Goal: Information Seeking & Learning: Learn about a topic

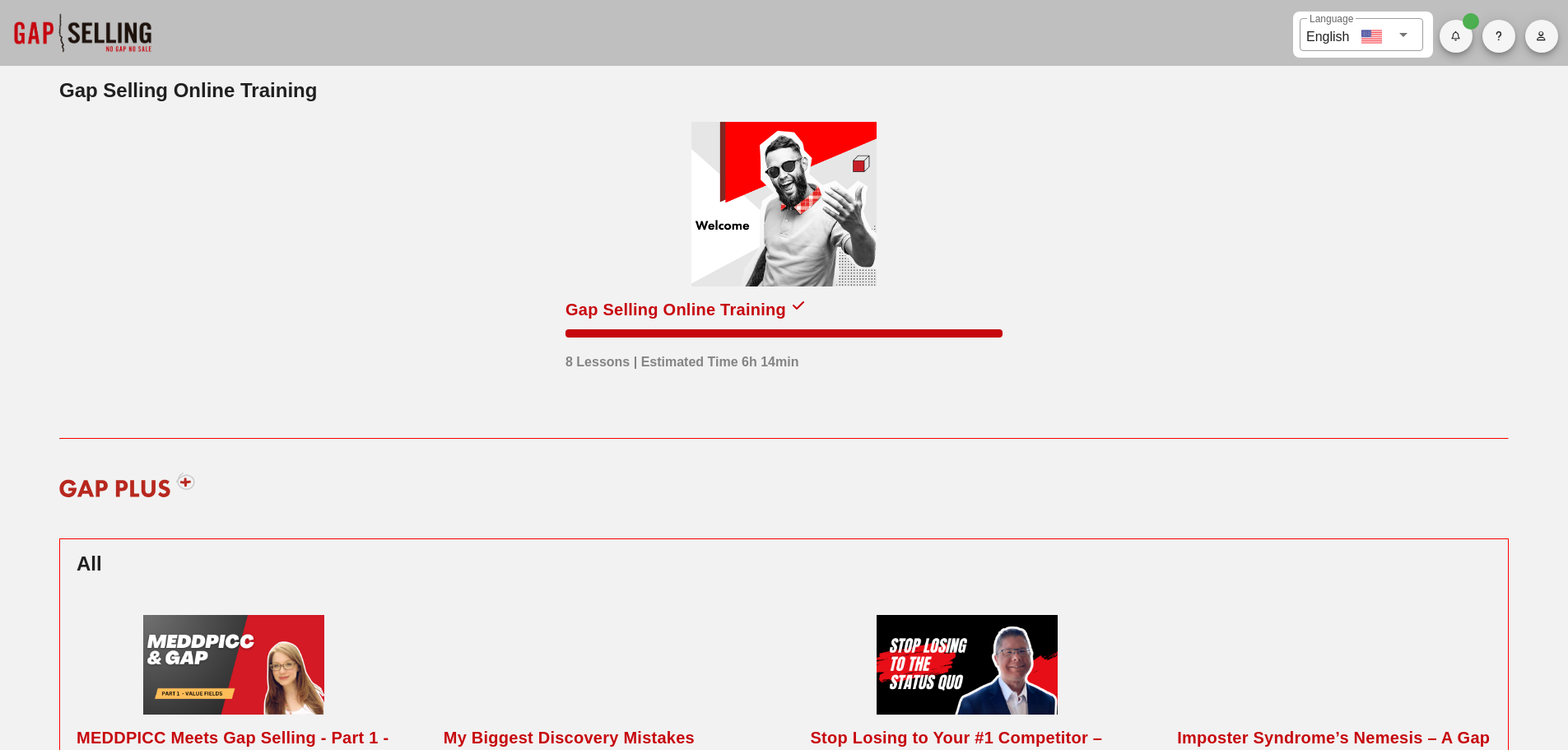
click at [681, 301] on div "Gap Selling Online Training" at bounding box center [676, 310] width 221 height 27
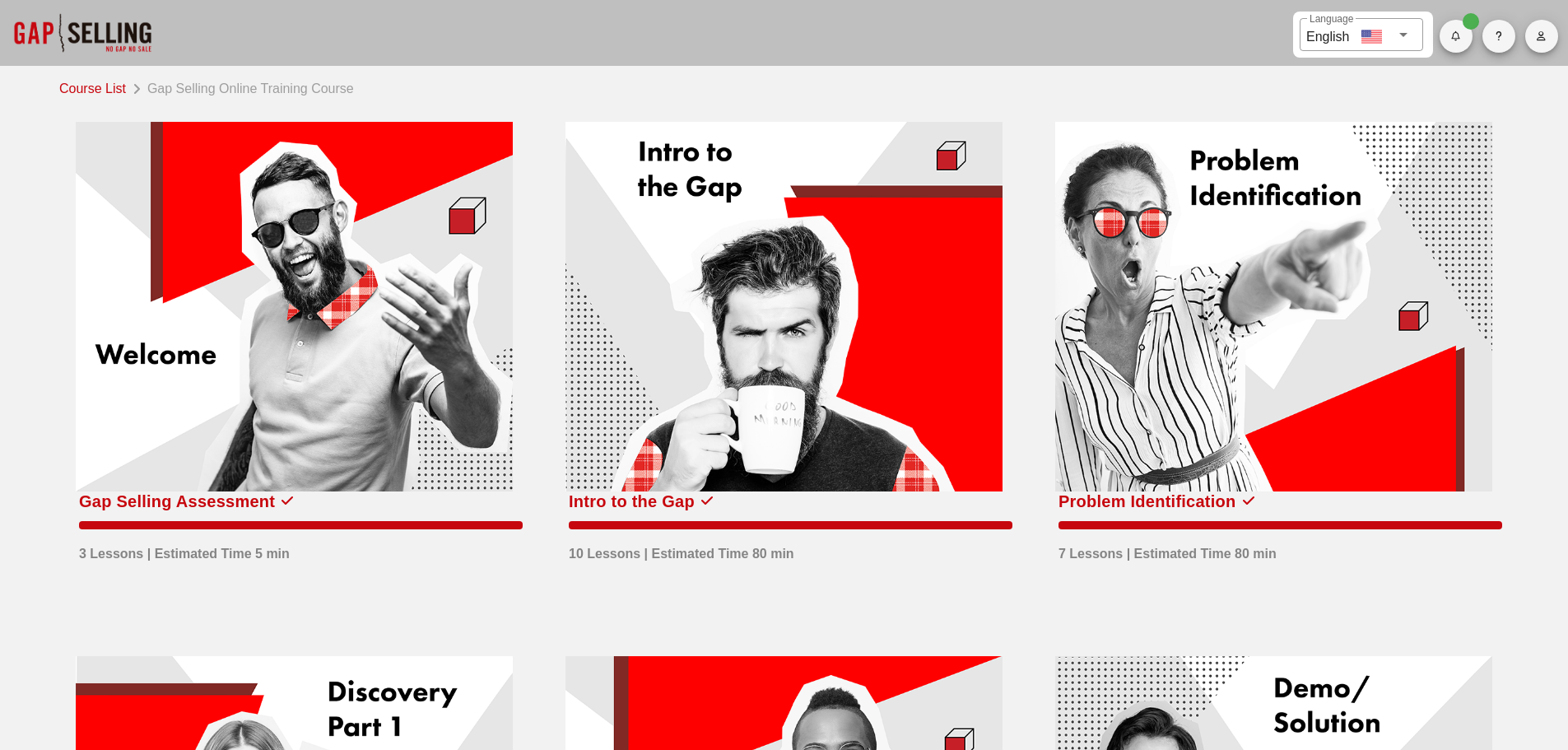
click at [710, 259] on div at bounding box center [784, 307] width 437 height 369
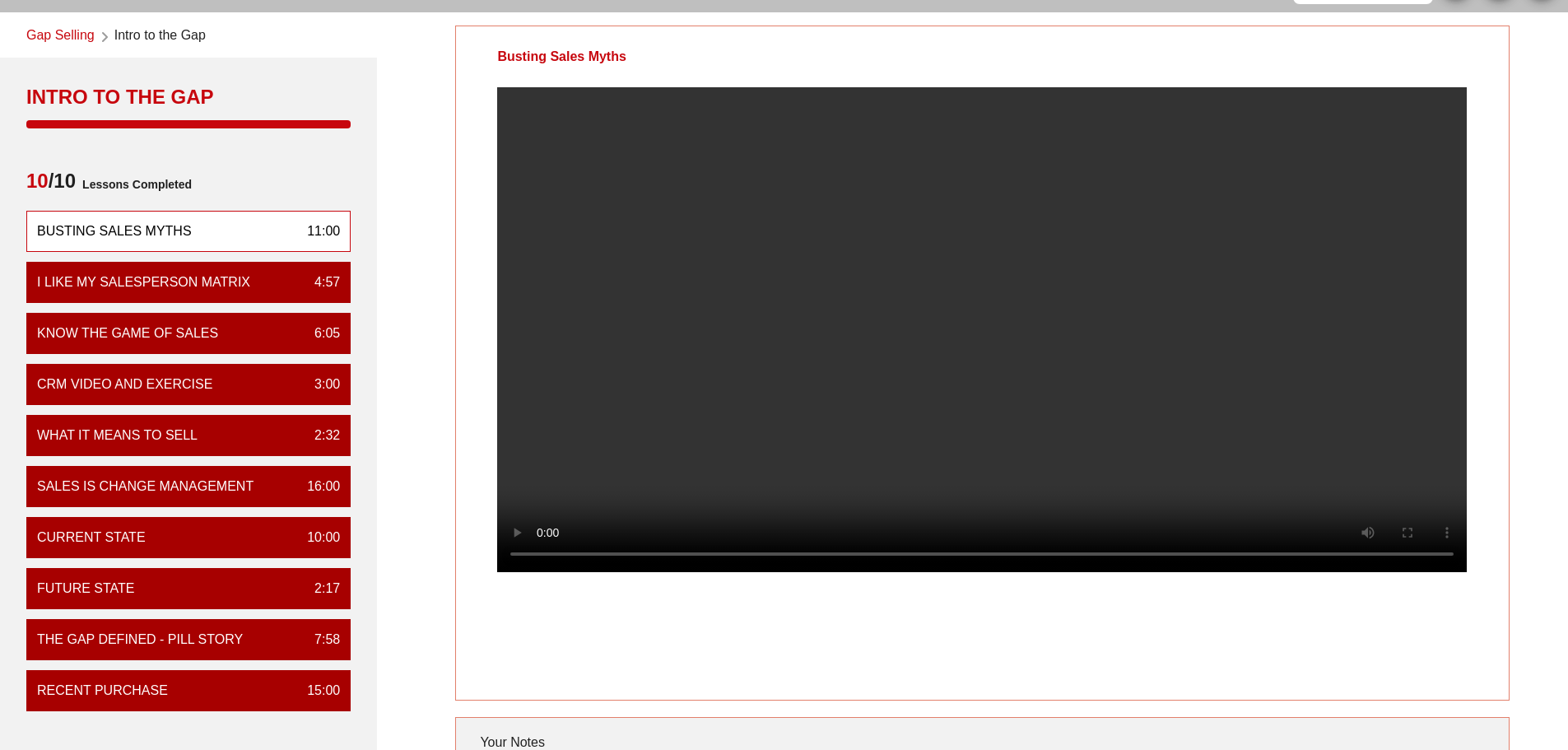
scroll to position [83, 0]
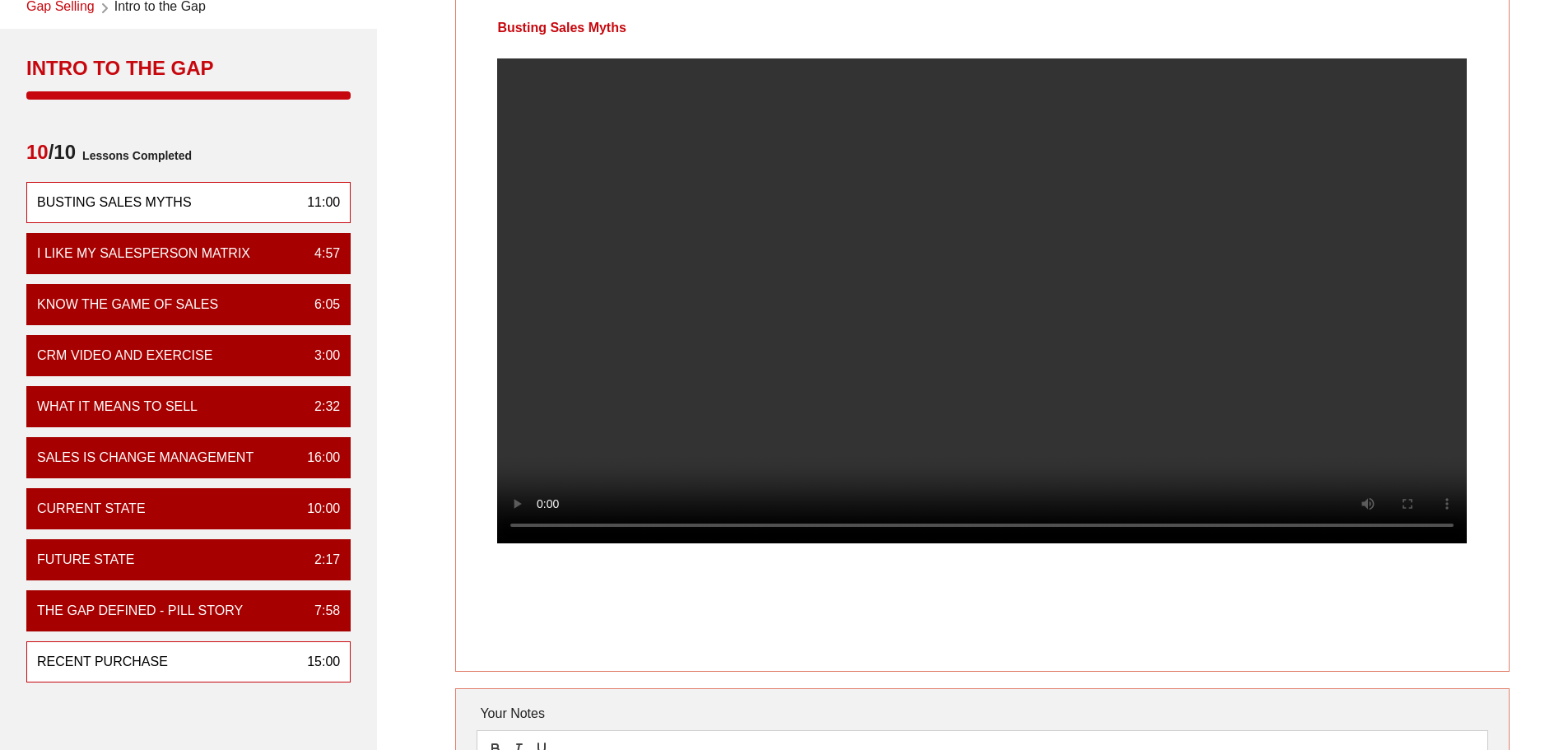
click at [277, 659] on div "Recent Purchase 15:00" at bounding box center [189, 661] width 324 height 41
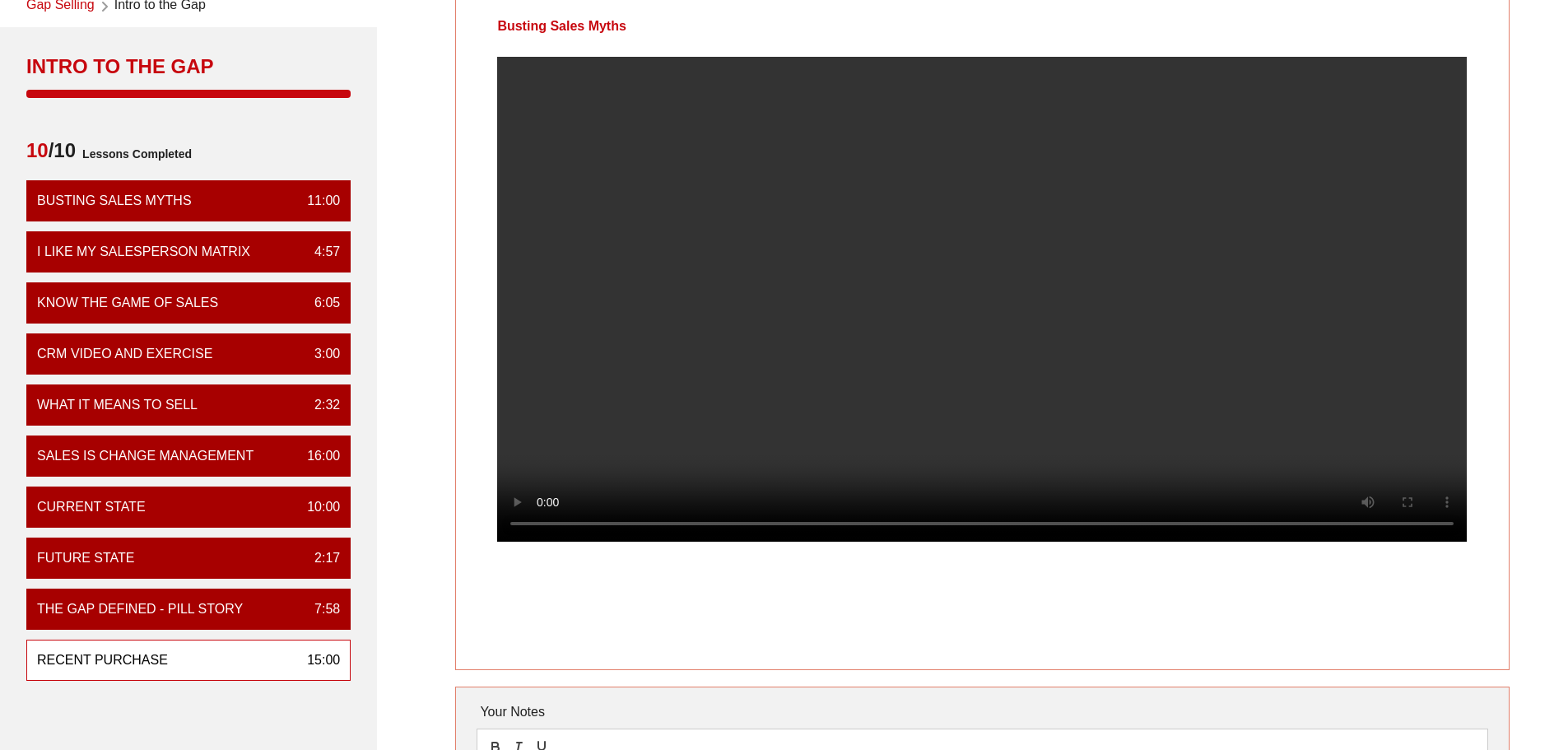
scroll to position [165, 0]
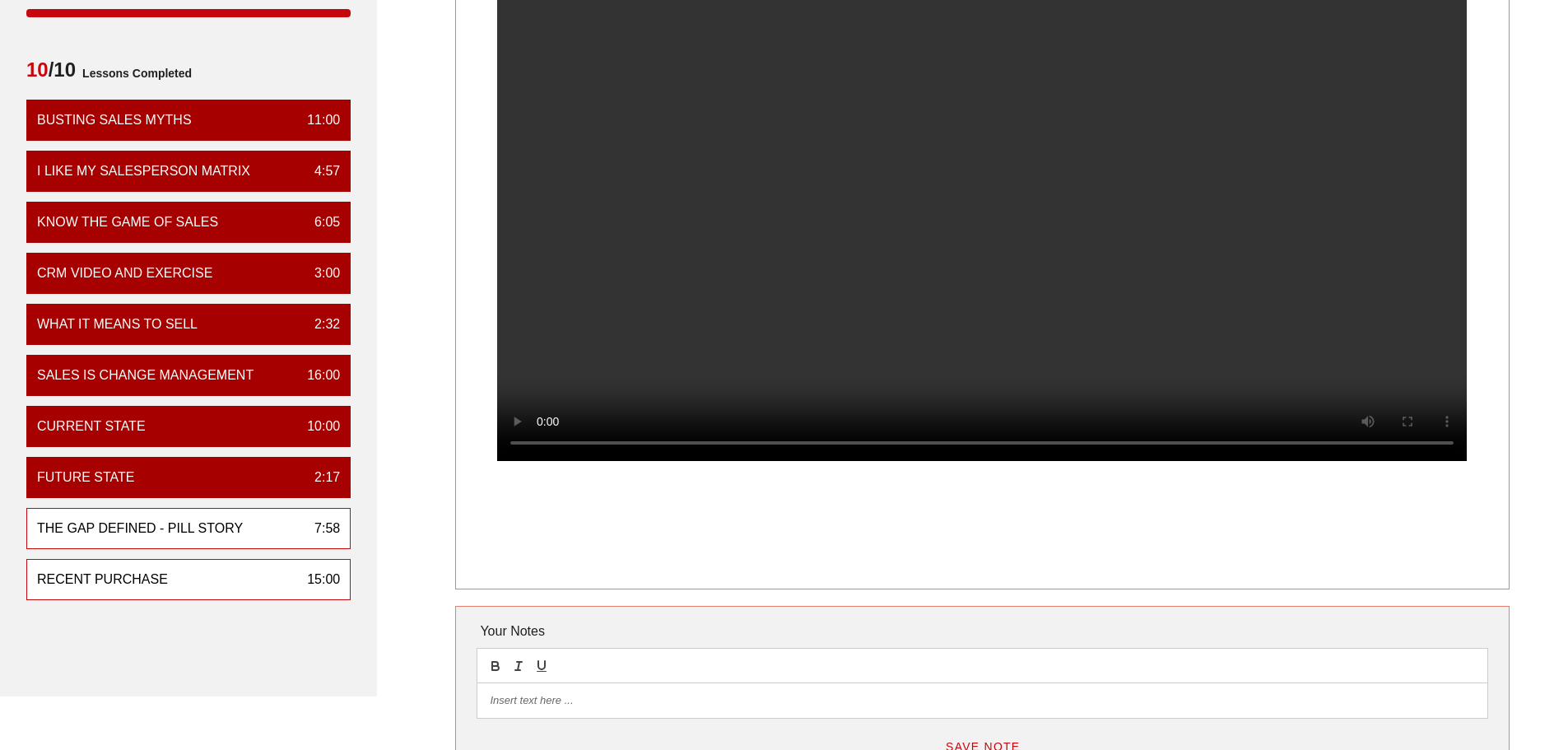
click at [330, 515] on div "The Gap Defined - Pill Story 7:58" at bounding box center [189, 528] width 324 height 41
click at [292, 575] on div "Recent Purchase 15:00" at bounding box center [189, 579] width 324 height 41
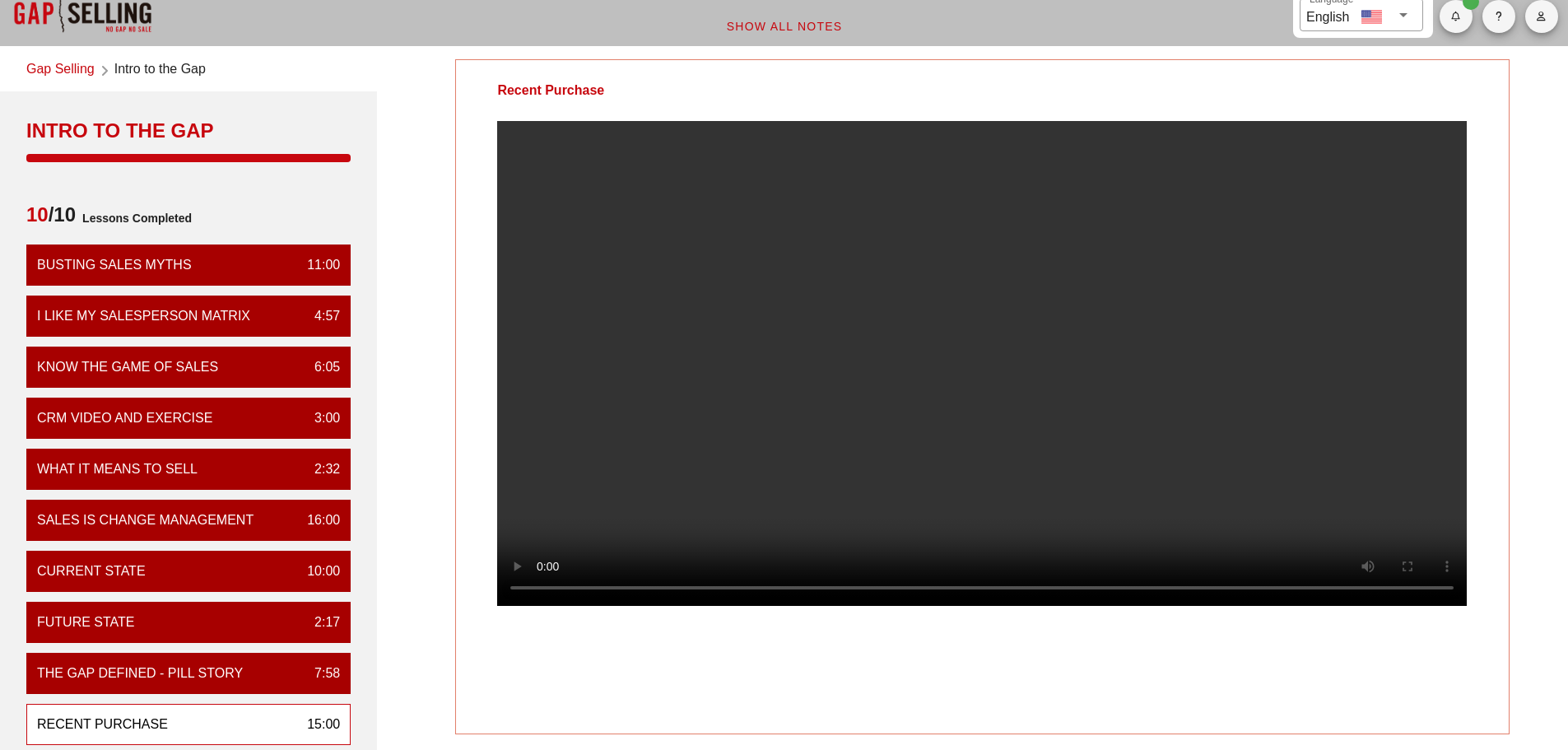
scroll to position [0, 0]
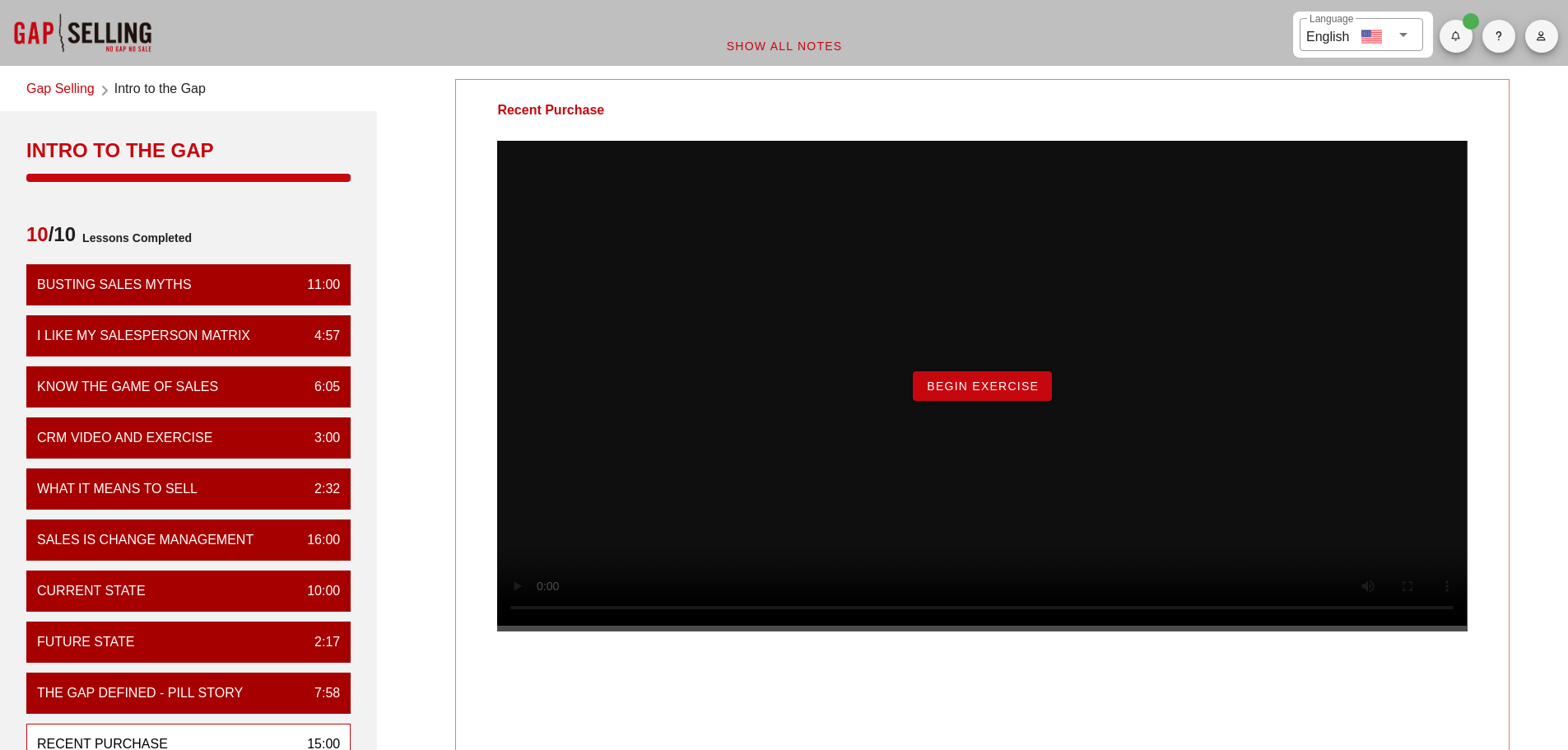
click at [1036, 401] on button "Begin Exercise" at bounding box center [982, 385] width 140 height 29
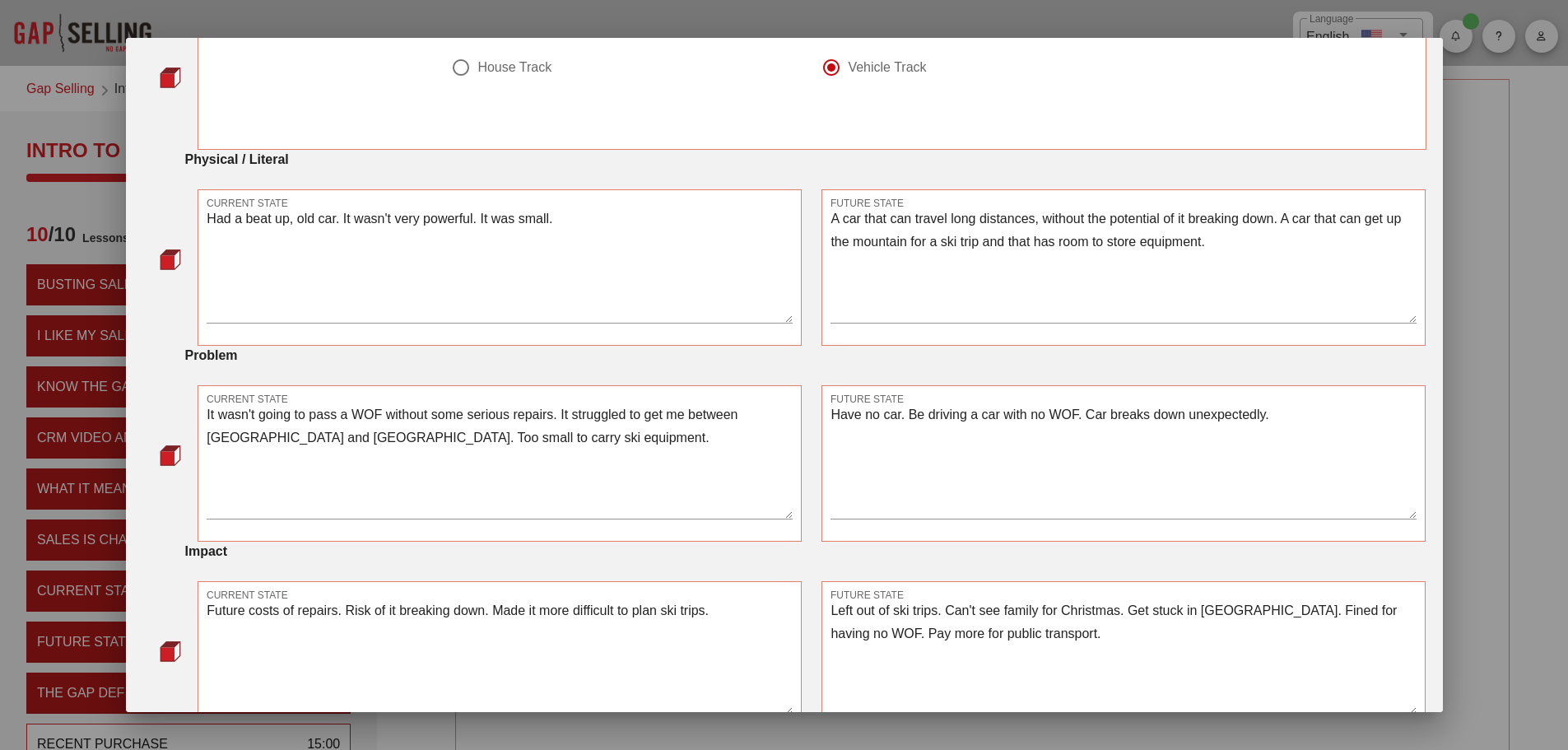
scroll to position [165, 0]
click at [464, 210] on textarea "Had a beat up, old car. It wasn't very powerful. It was small." at bounding box center [500, 263] width 586 height 115
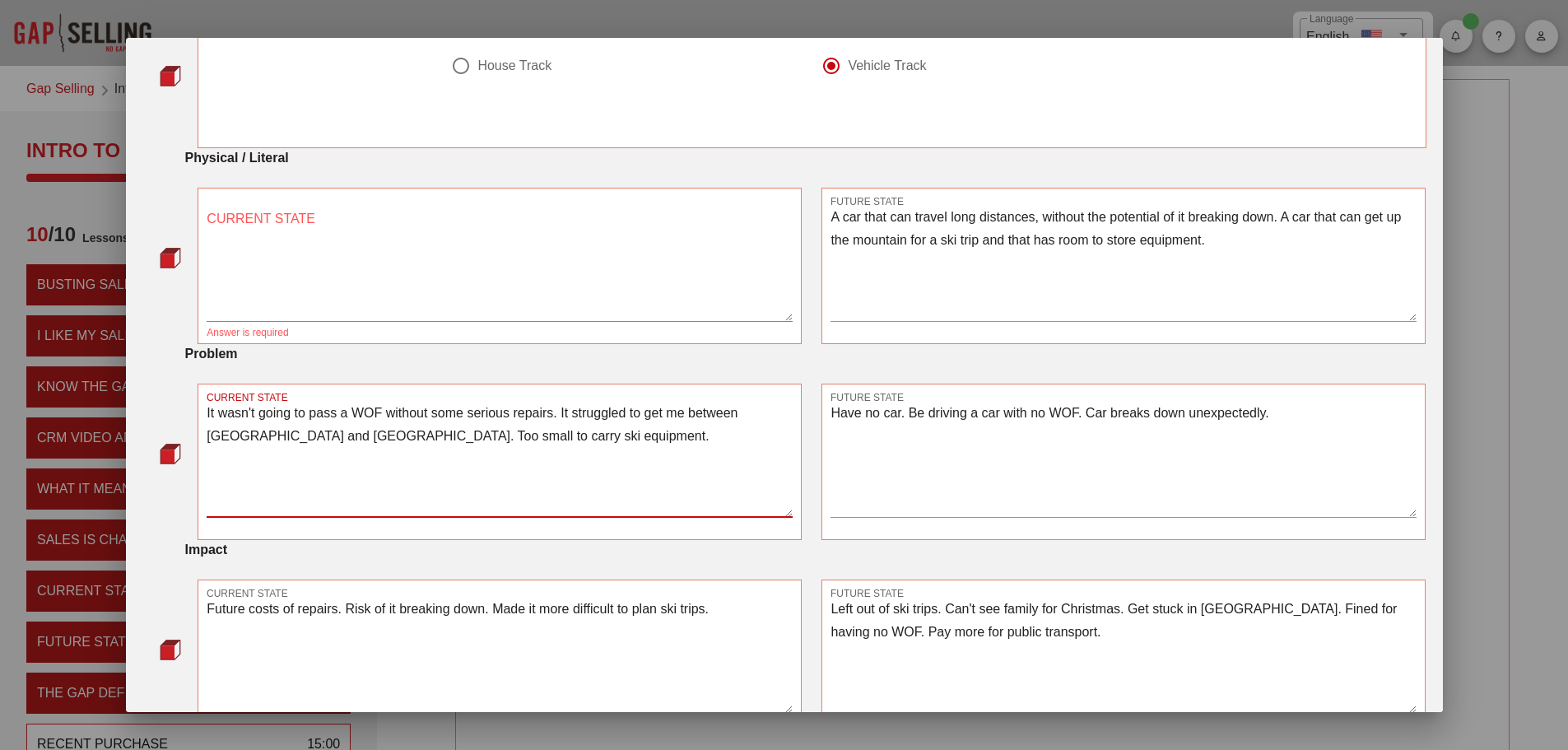
click at [439, 431] on textarea "It wasn't going to pass a WOF without some serious repairs. It struggled to get…" at bounding box center [500, 459] width 586 height 115
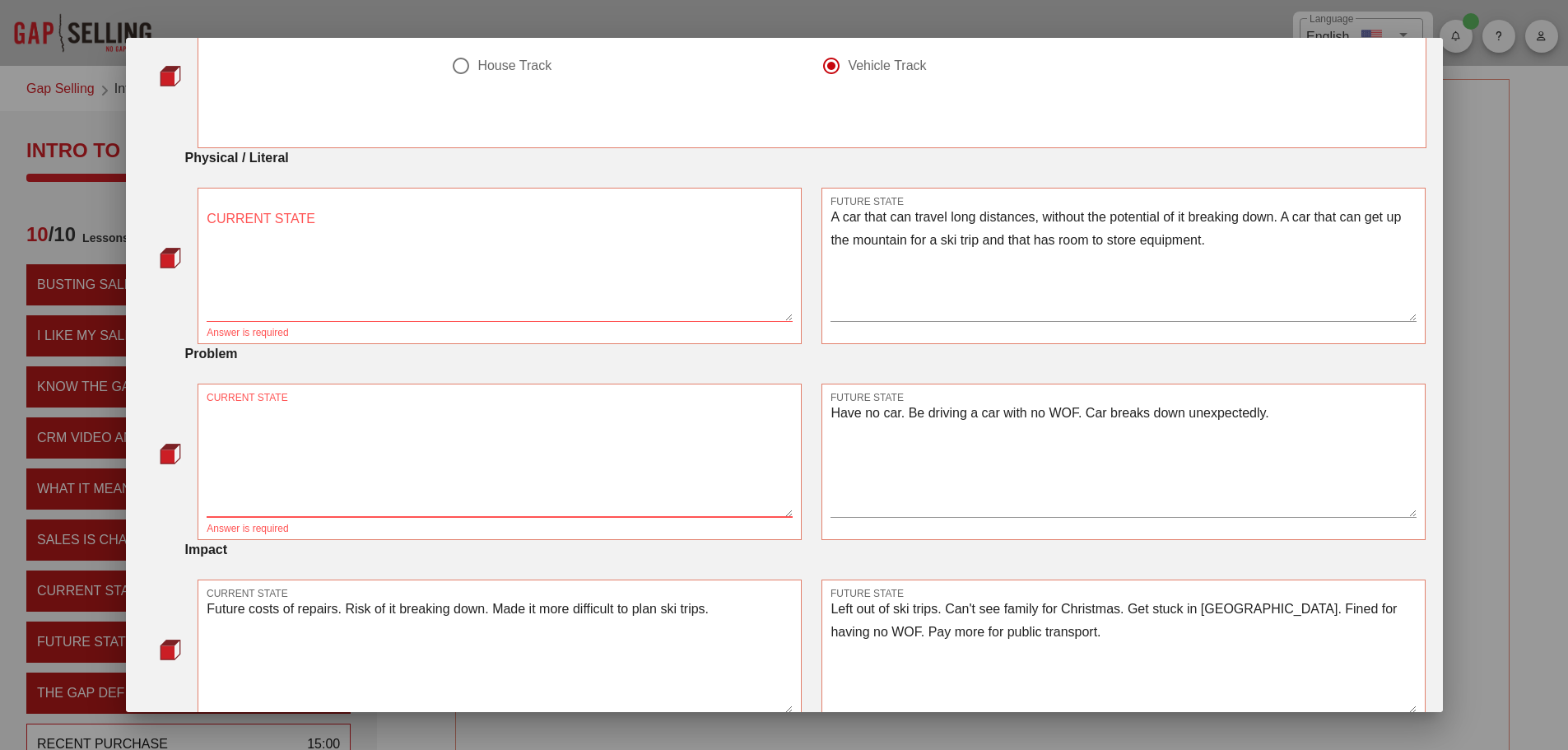
click at [452, 621] on textarea "Future costs of repairs. Risk of it breaking down. Made it more difficult to pl…" at bounding box center [500, 655] width 586 height 115
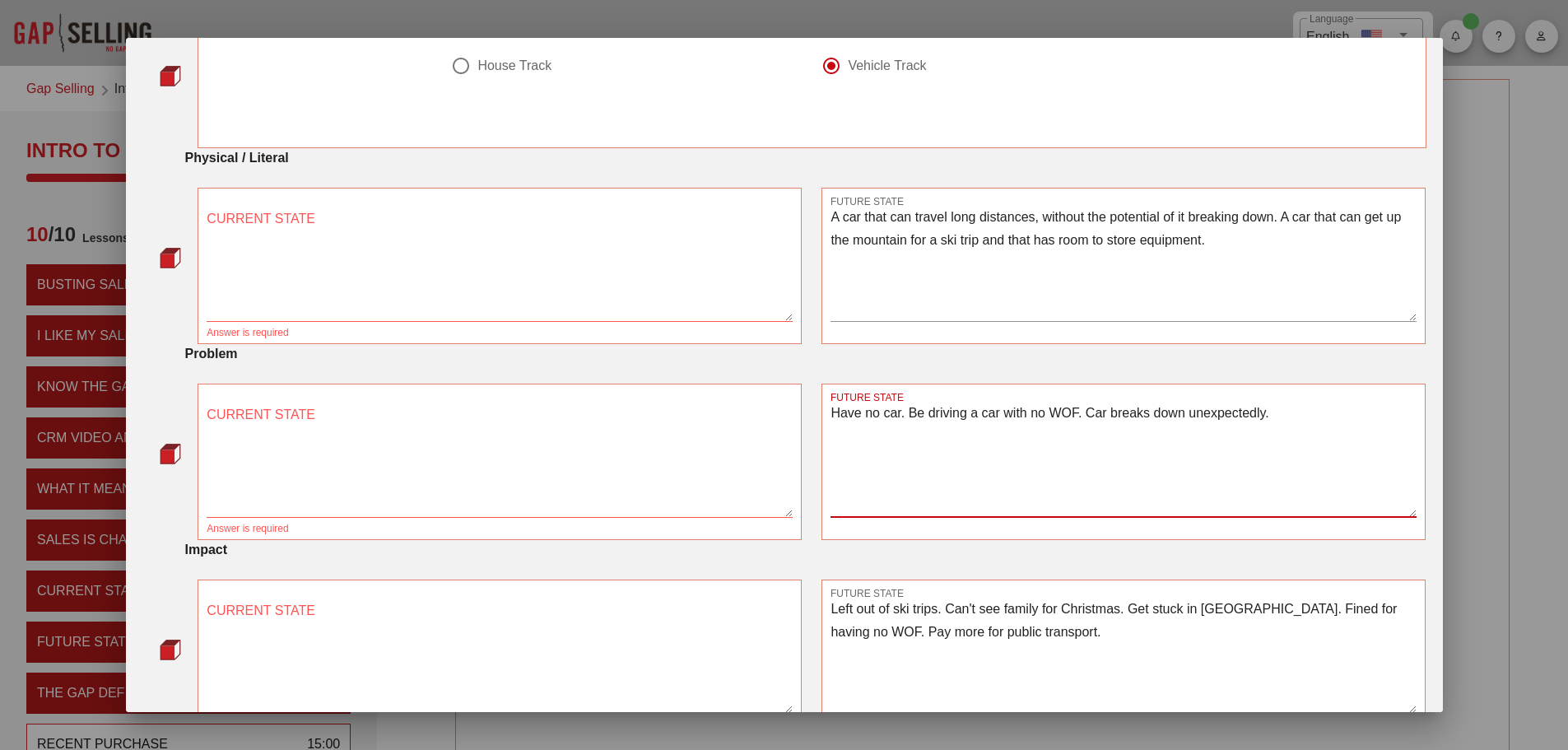
click at [1094, 429] on textarea "Have no car. Be driving a car with no WOF. Car breaks down unexpectedly." at bounding box center [1124, 459] width 586 height 115
click at [1130, 275] on textarea "A car that can travel long distances, without the potential of it breaking down…" at bounding box center [1124, 263] width 586 height 115
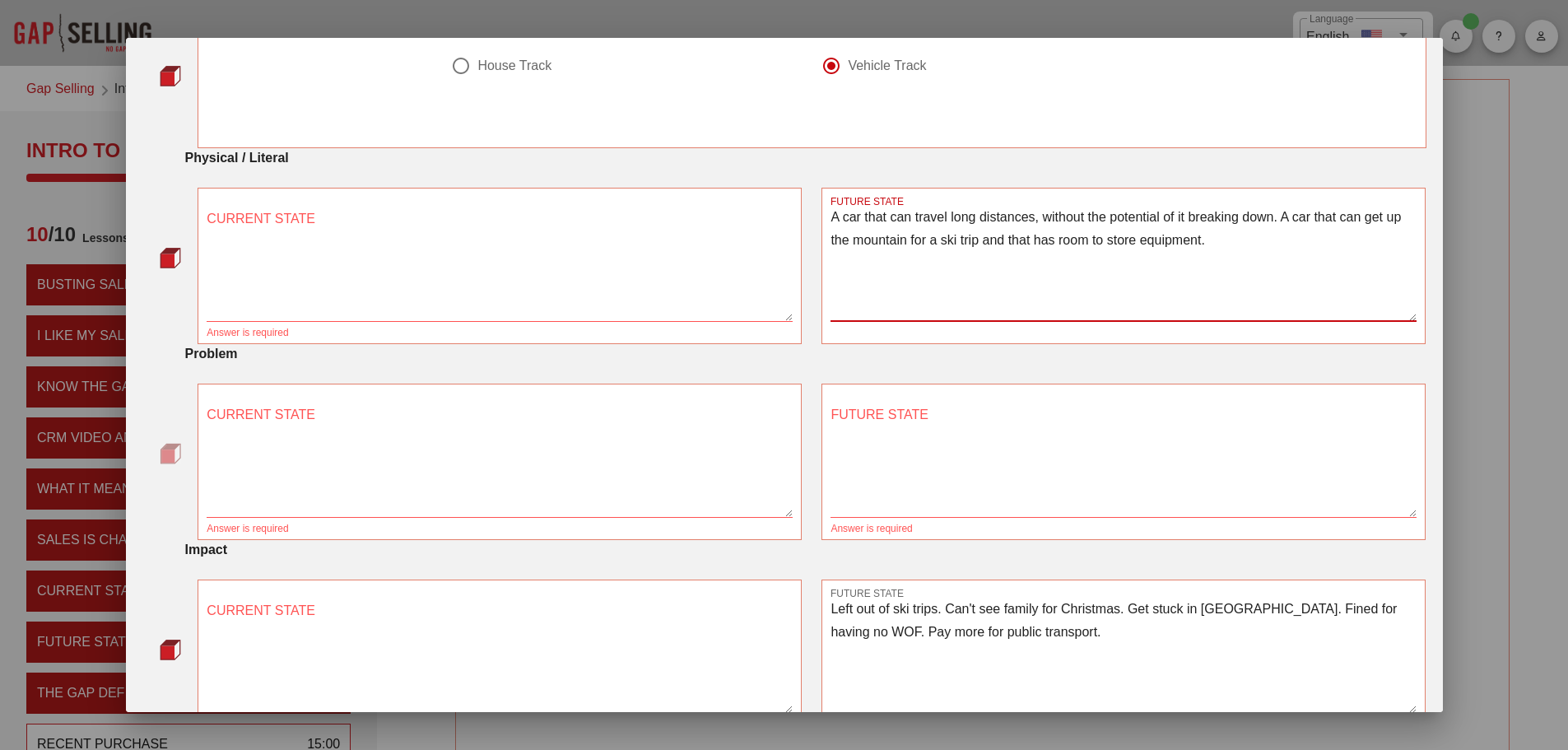
click at [1130, 274] on textarea "A car that can travel long distances, without the potential of it breaking down…" at bounding box center [1124, 263] width 586 height 115
click at [1131, 272] on textarea "A car that can travel long distances, without the potential of it breaking down…" at bounding box center [1124, 263] width 586 height 115
click at [1138, 264] on textarea "A car that can travel long distances, without the potential of it breaking down…" at bounding box center [1124, 263] width 586 height 115
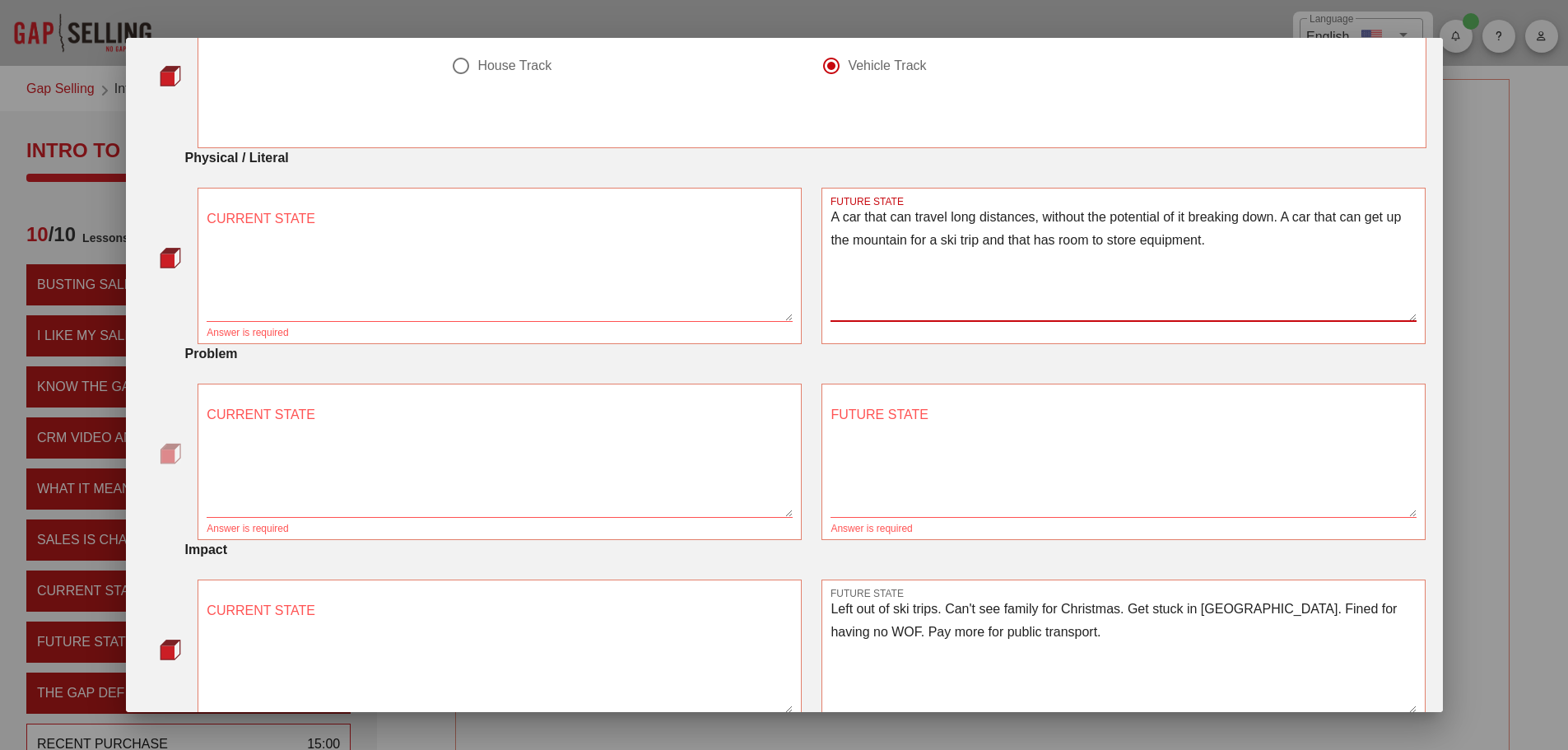
type textarea "A car that can travel long distances, without the potential of it breaking down…"
click at [1153, 260] on textarea "A car that can travel long distances, without the potential of it breaking down…" at bounding box center [1124, 263] width 586 height 115
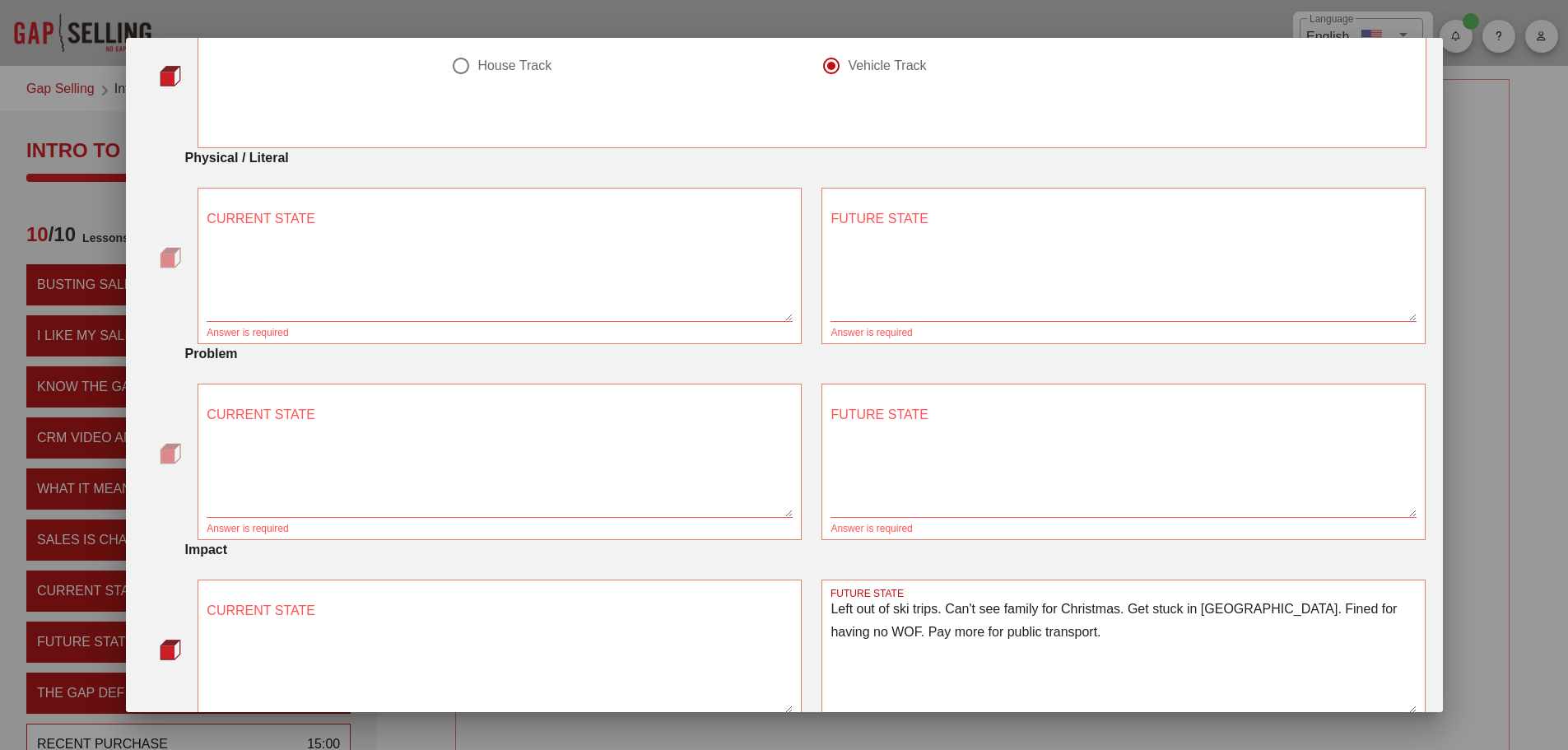
click at [1090, 612] on textarea "Left out of ski trips. Can't see family for Christmas. Get stuck in [GEOGRAPHIC…" at bounding box center [1124, 655] width 586 height 115
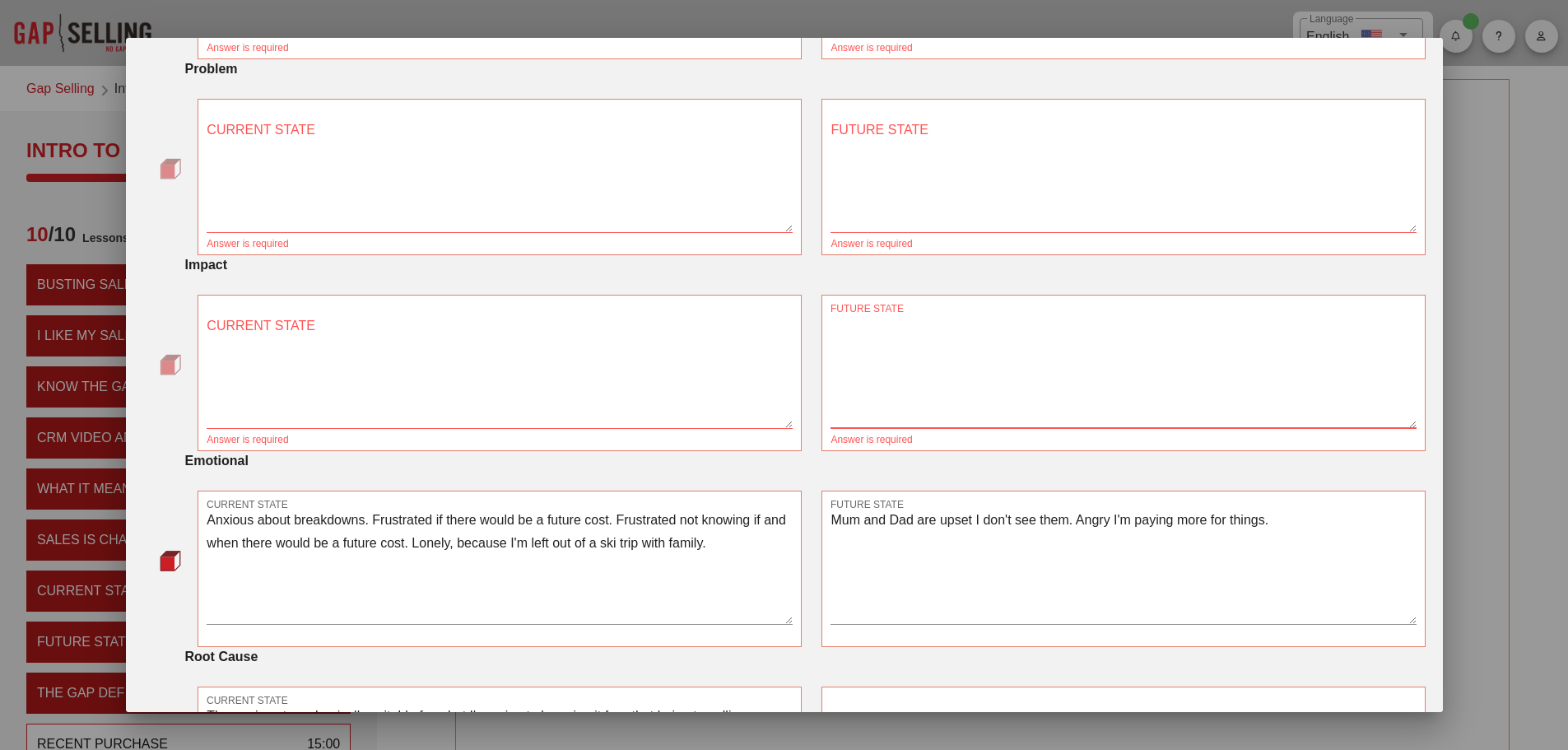
scroll to position [494, 0]
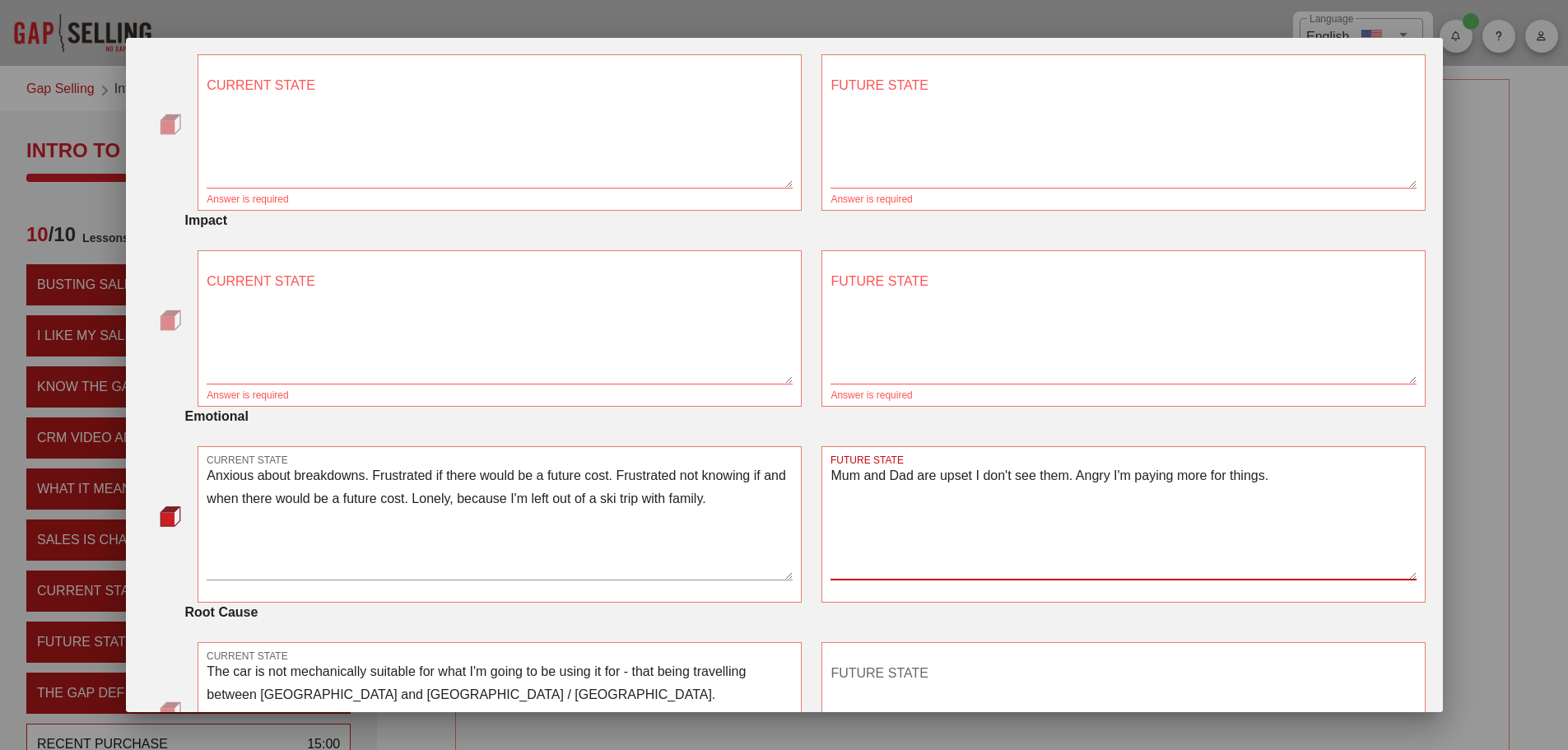
click at [972, 505] on textarea "Mum and Dad are upset I don't see them. Angry I'm paying more for things." at bounding box center [1124, 522] width 586 height 115
click at [549, 517] on textarea "Anxious about breakdowns. Frustrated if there would be a future cost. Frustrate…" at bounding box center [500, 522] width 586 height 115
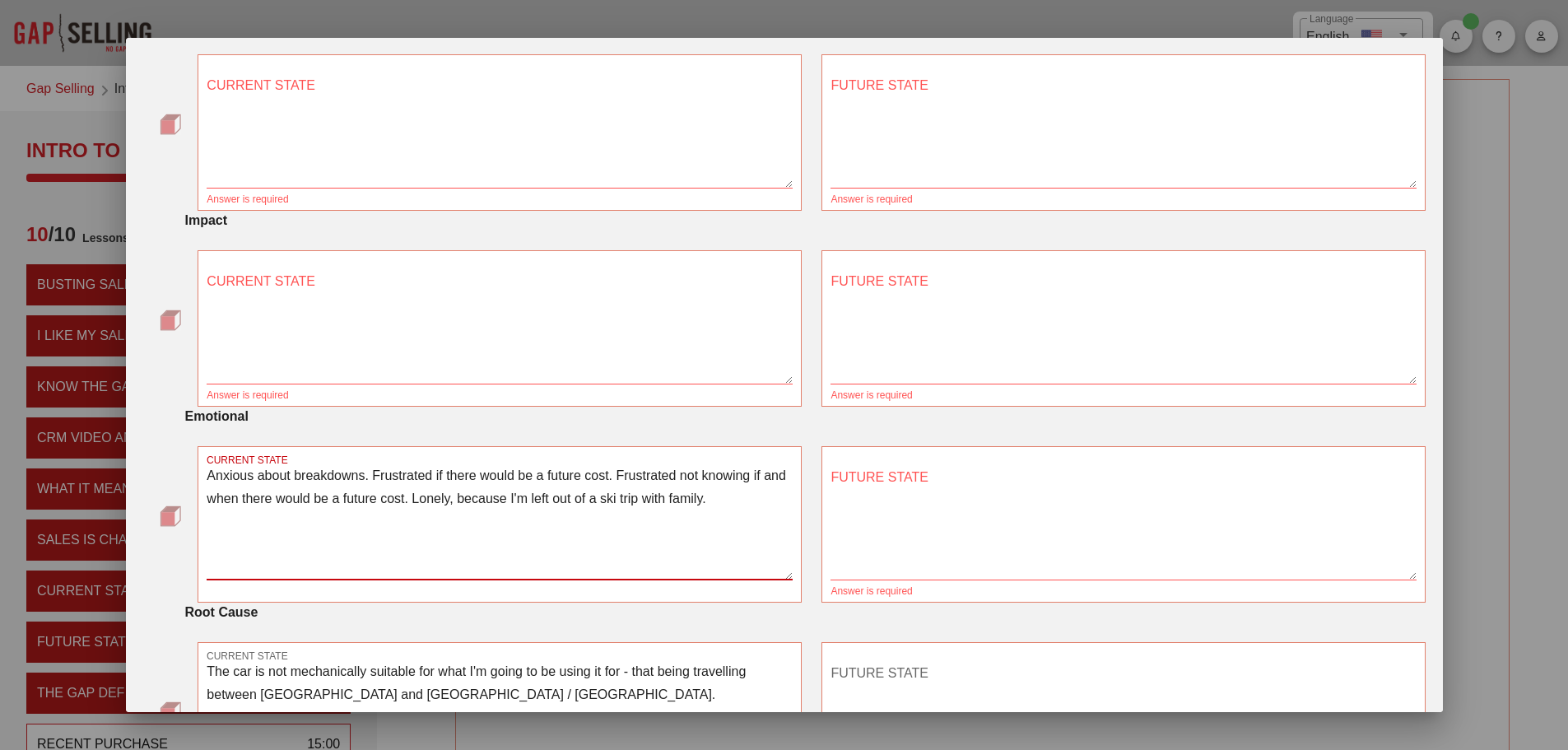
click at [549, 517] on textarea "Anxious about breakdowns. Frustrated if there would be a future cost. Frustrate…" at bounding box center [500, 522] width 586 height 115
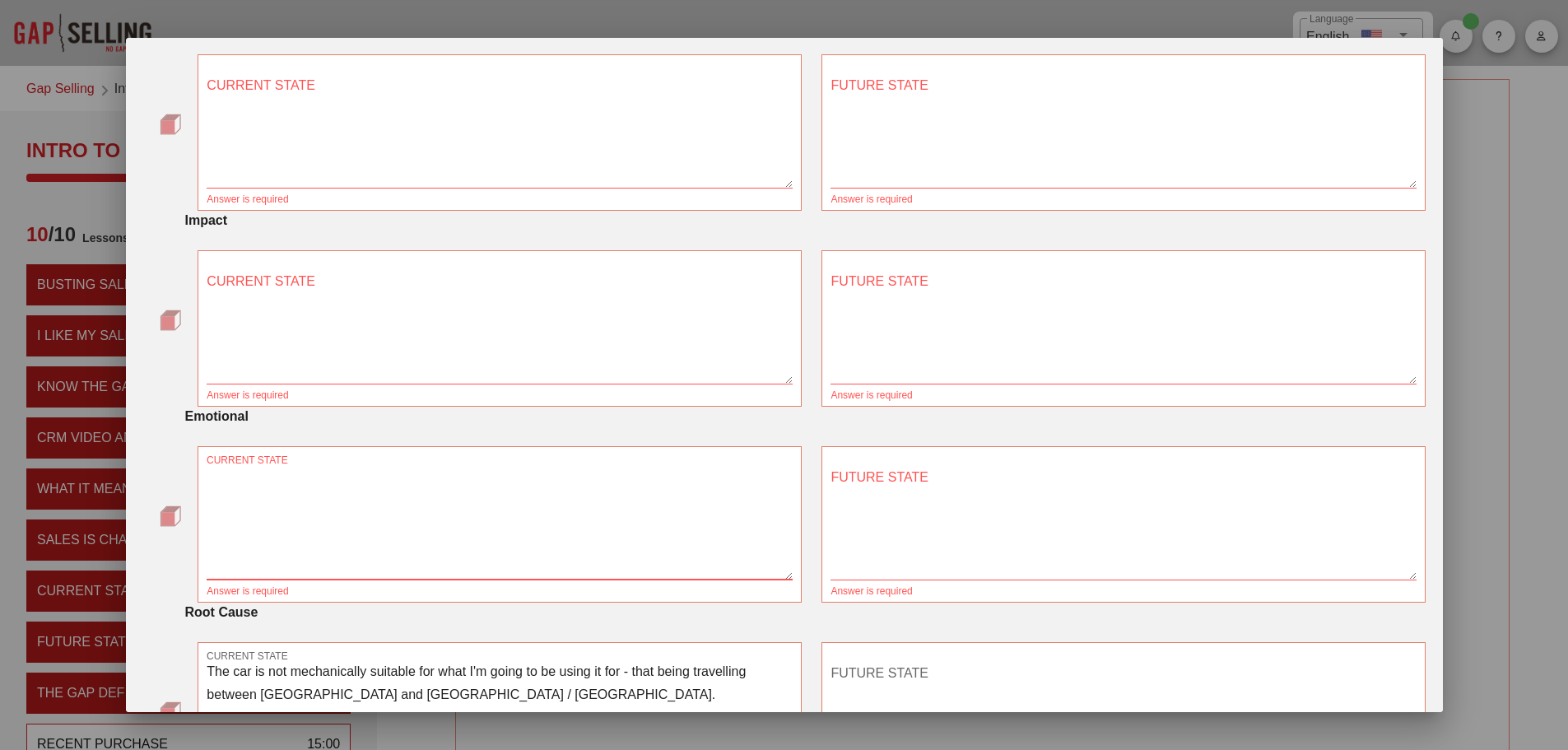
click at [586, 671] on textarea "The car is not mechanically suitable for what I'm going to be using it for - th…" at bounding box center [500, 717] width 586 height 115
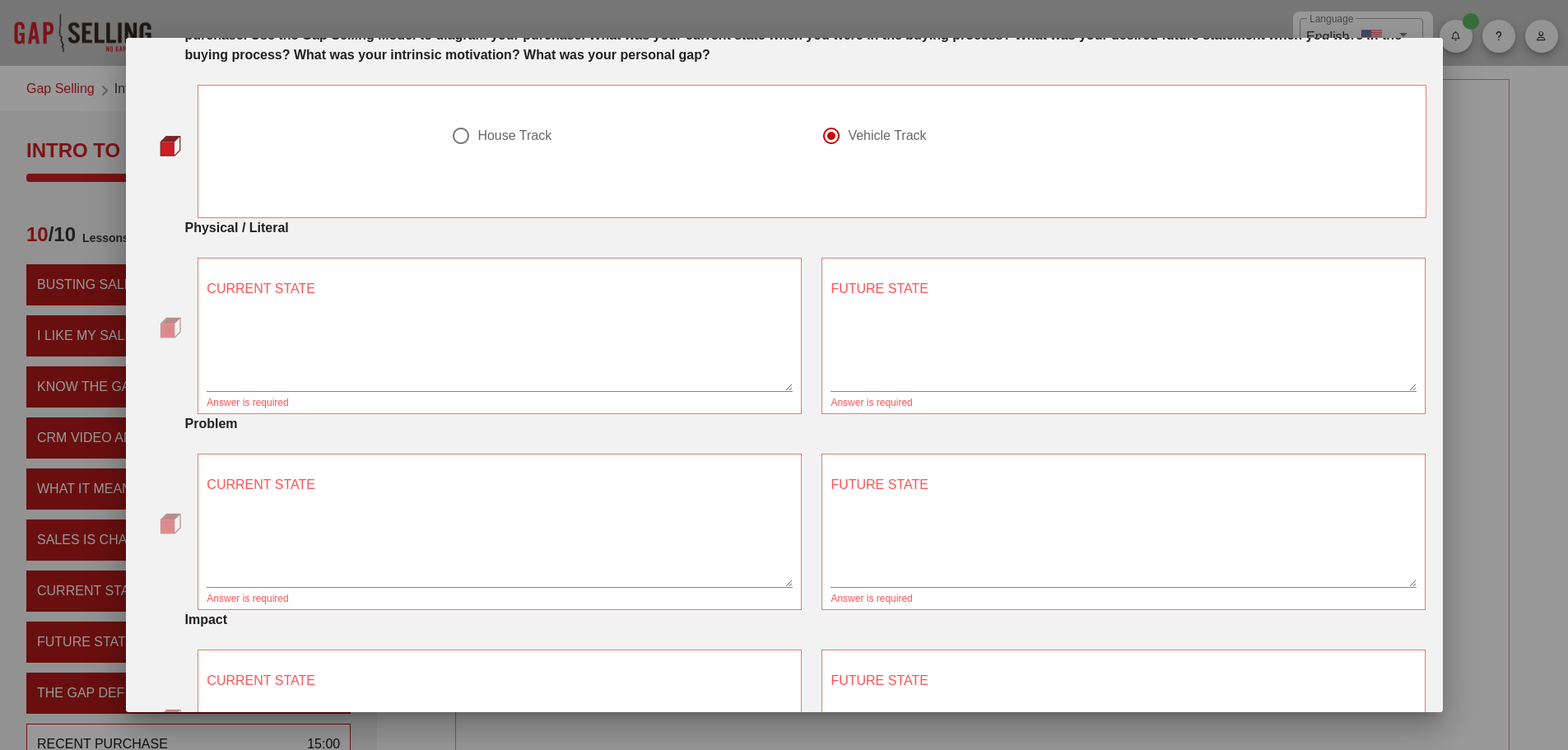
scroll to position [0, 0]
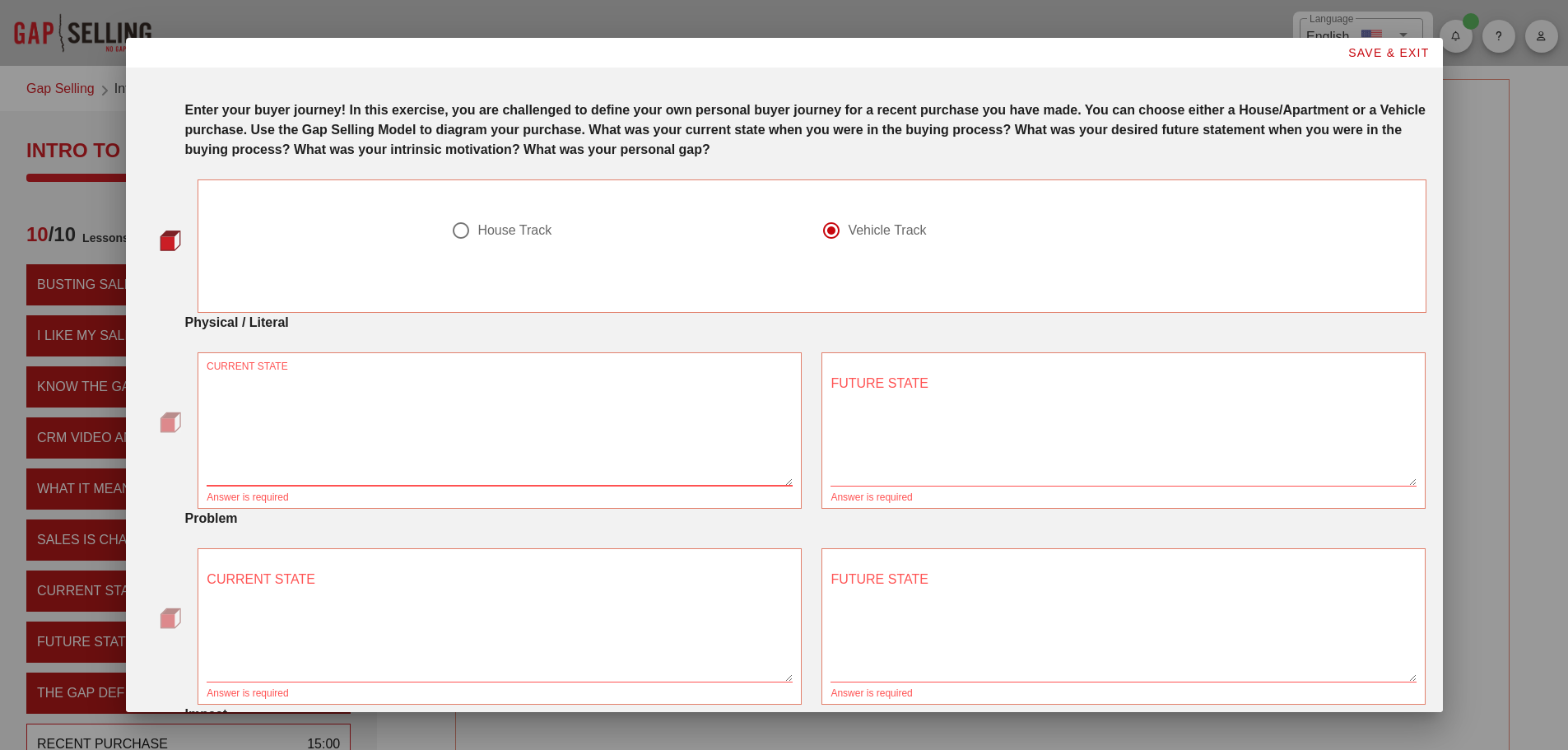
drag, startPoint x: 312, startPoint y: 381, endPoint x: 206, endPoint y: 379, distance: 106.0
click at [206, 379] on textarea "CURRENT STATE" at bounding box center [500, 428] width 586 height 115
click at [631, 413] on textarea "CURRENT STATE" at bounding box center [500, 428] width 586 height 115
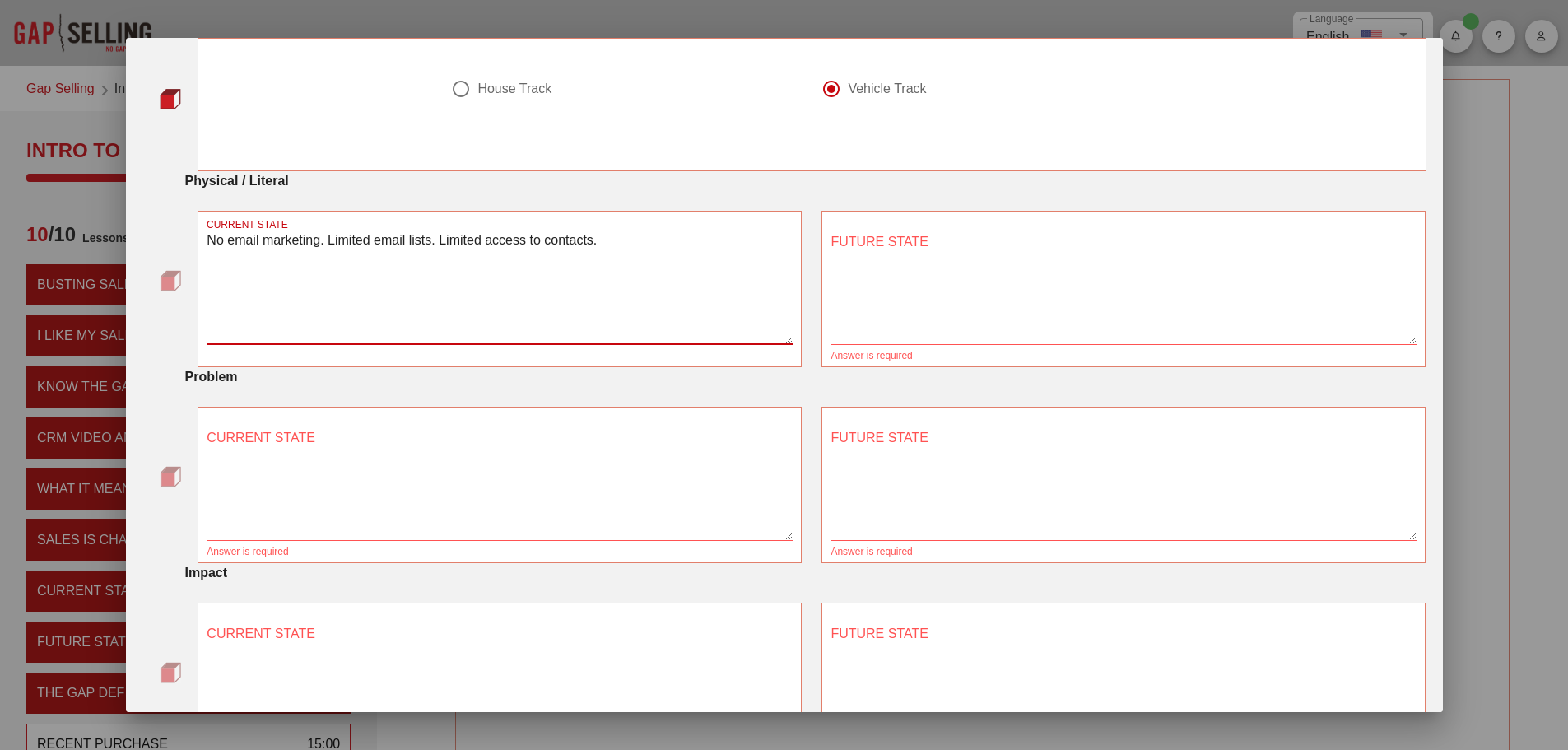
scroll to position [165, 0]
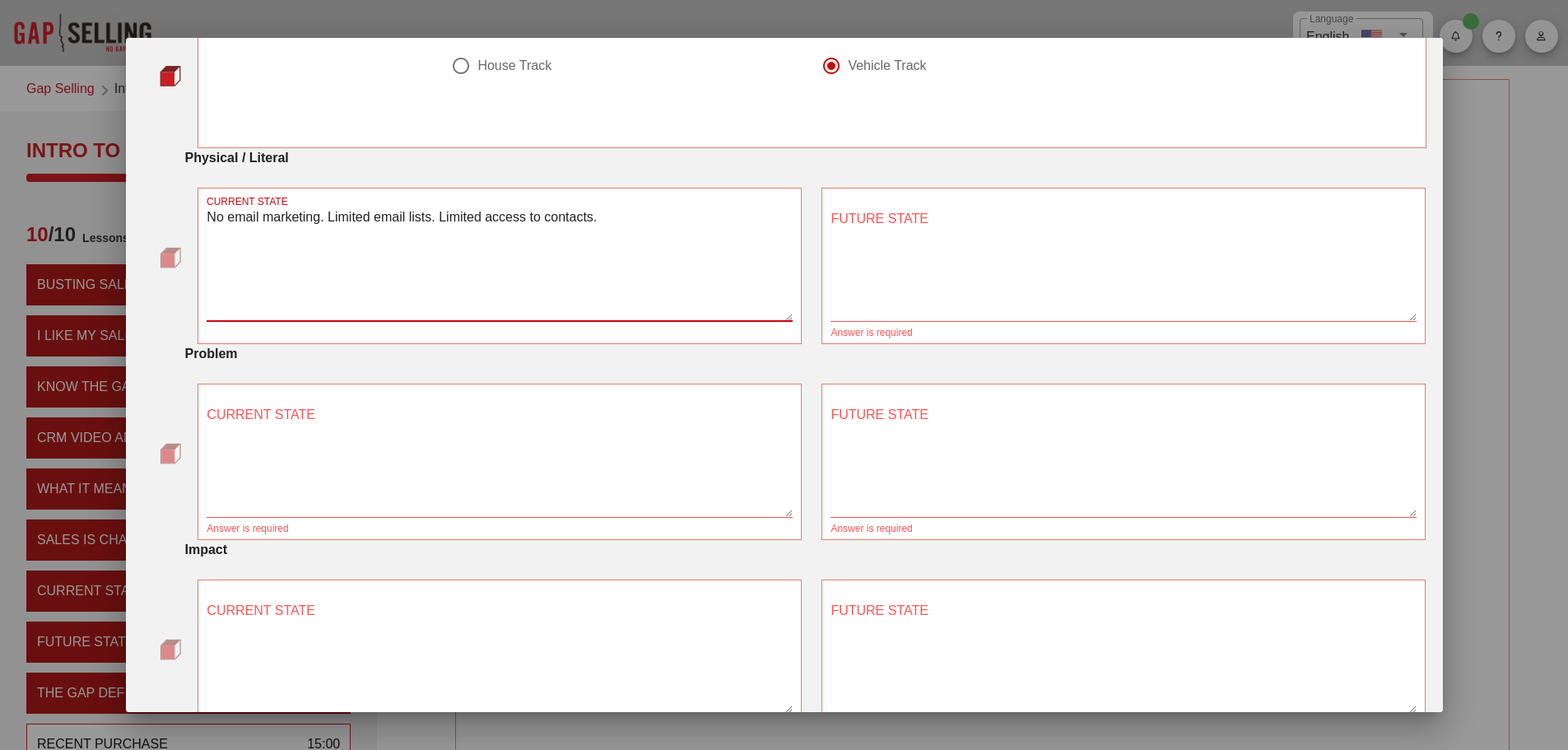
type textarea "No email marketing. Limited email lists. Limited access to contacts."
click at [340, 408] on textarea "CURRENT STATE" at bounding box center [500, 459] width 586 height 115
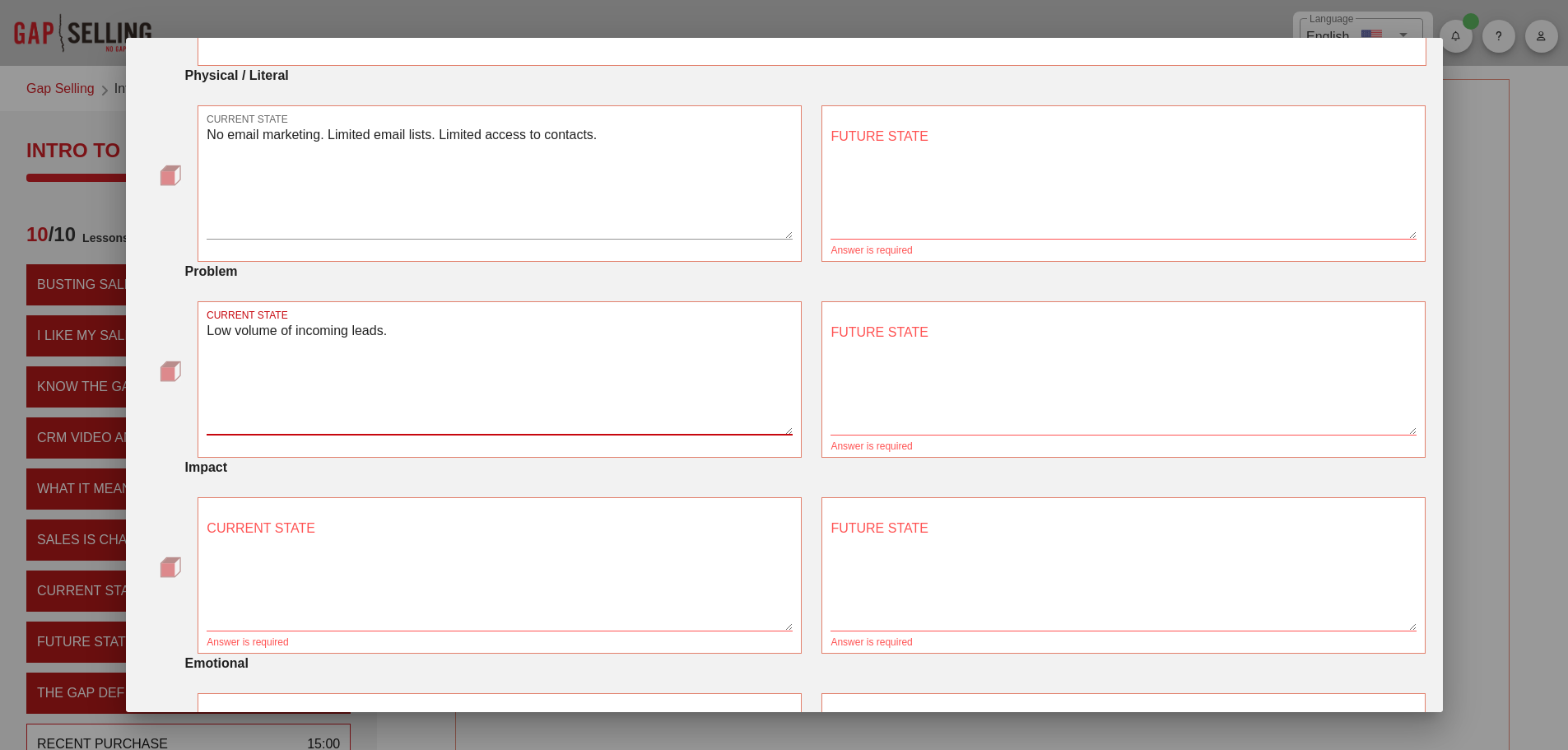
scroll to position [329, 0]
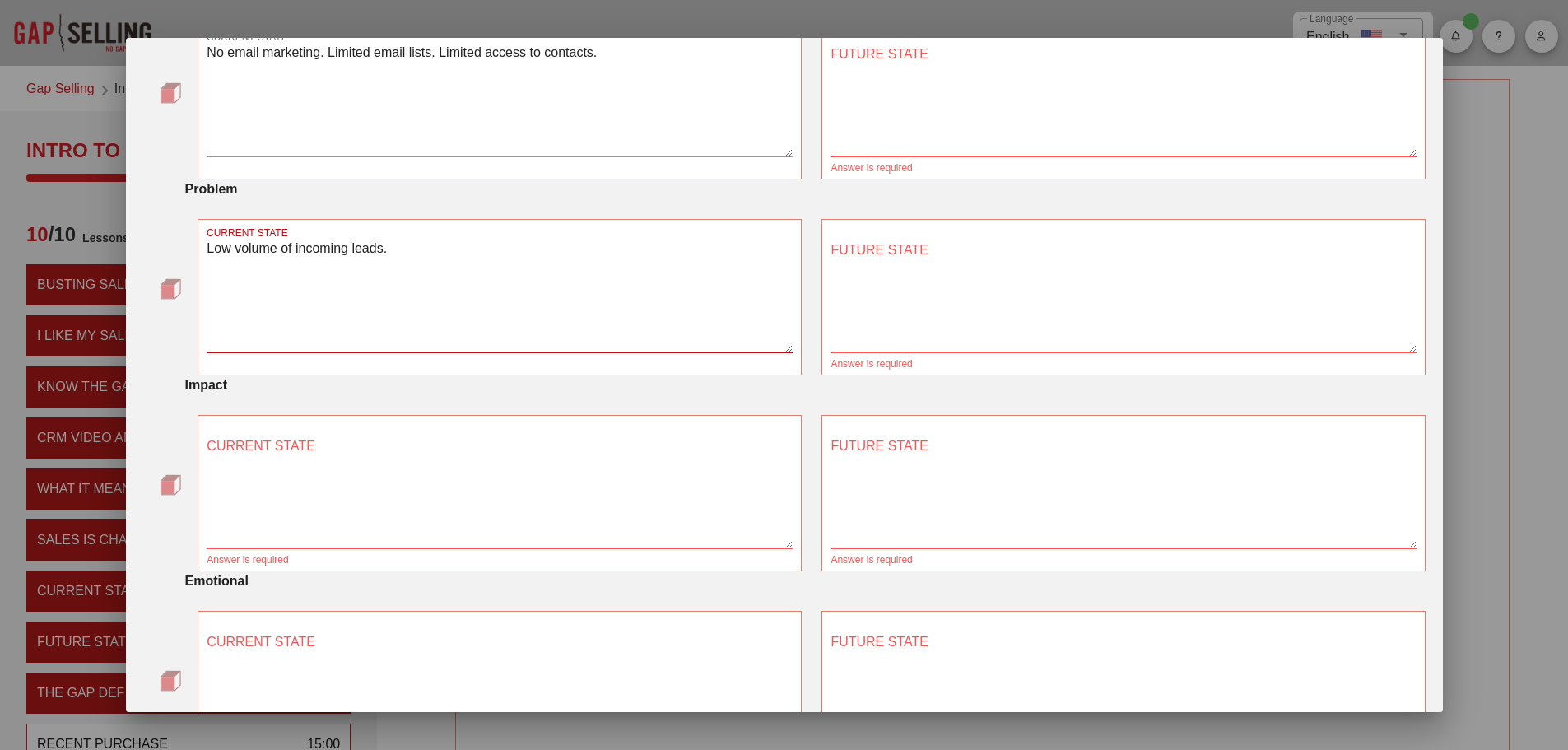
type textarea "Low volume of incoming leads."
click at [465, 459] on textarea "CURRENT STATE" at bounding box center [500, 490] width 586 height 115
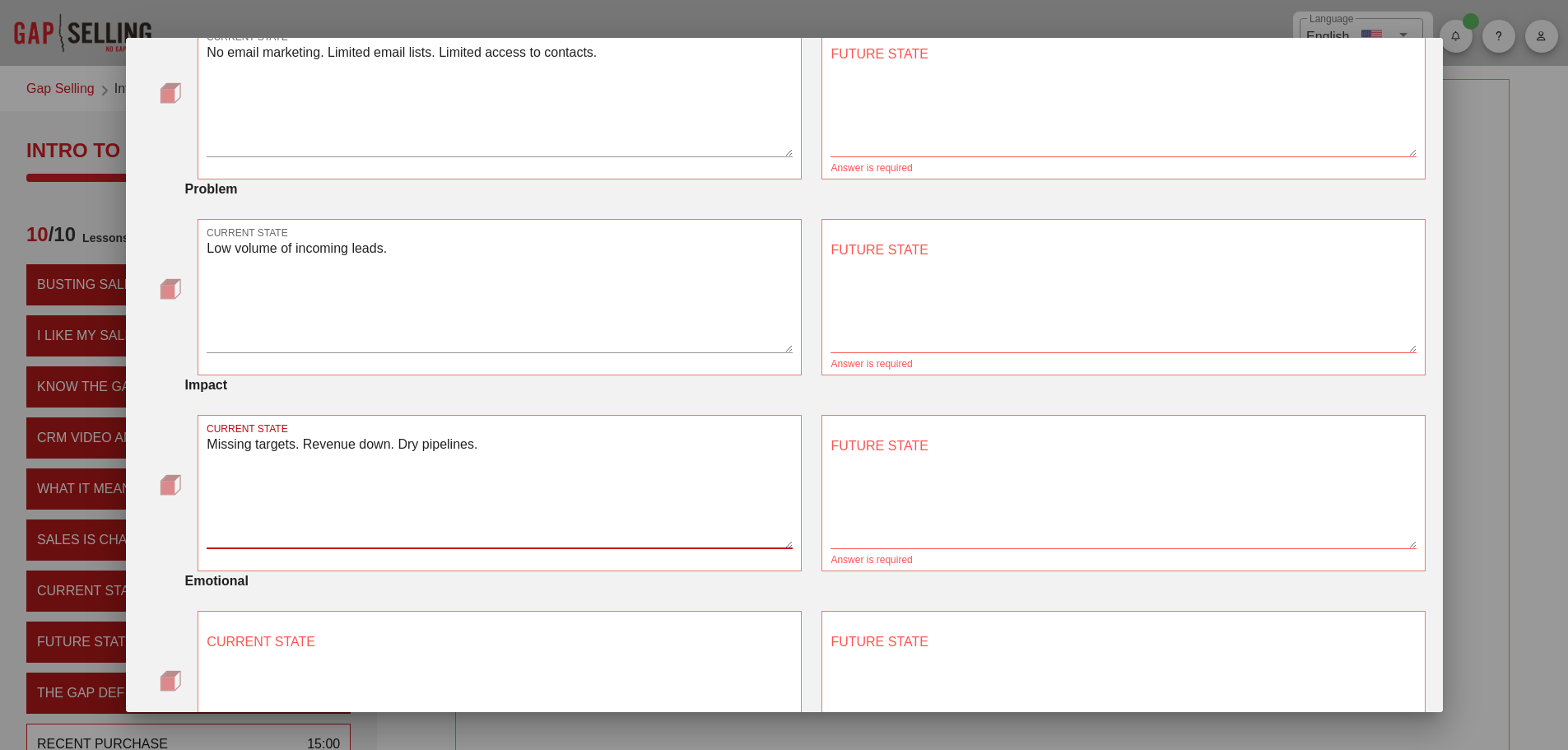
type textarea "Missing targets. Revenue down. Dry pipelines."
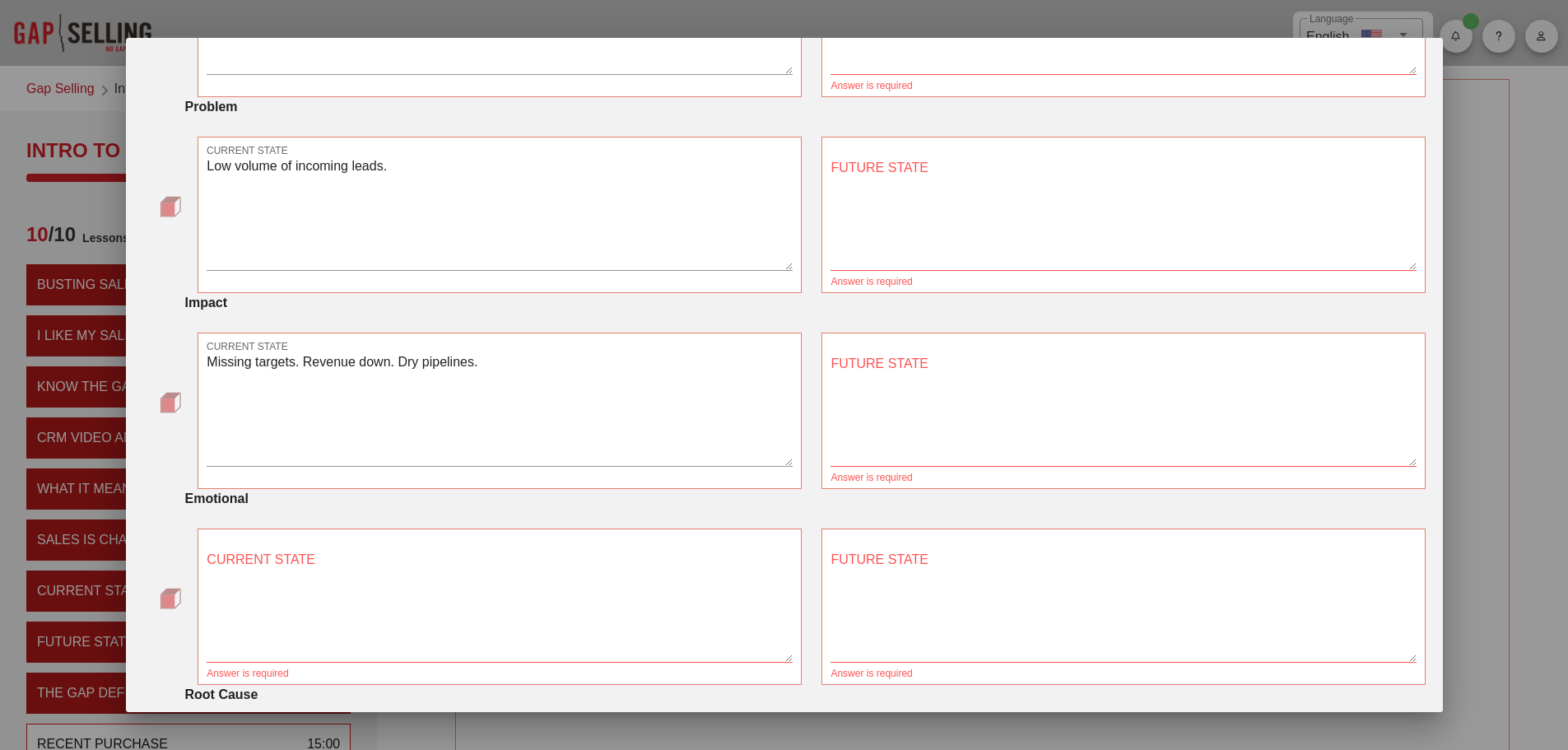
scroll to position [494, 0]
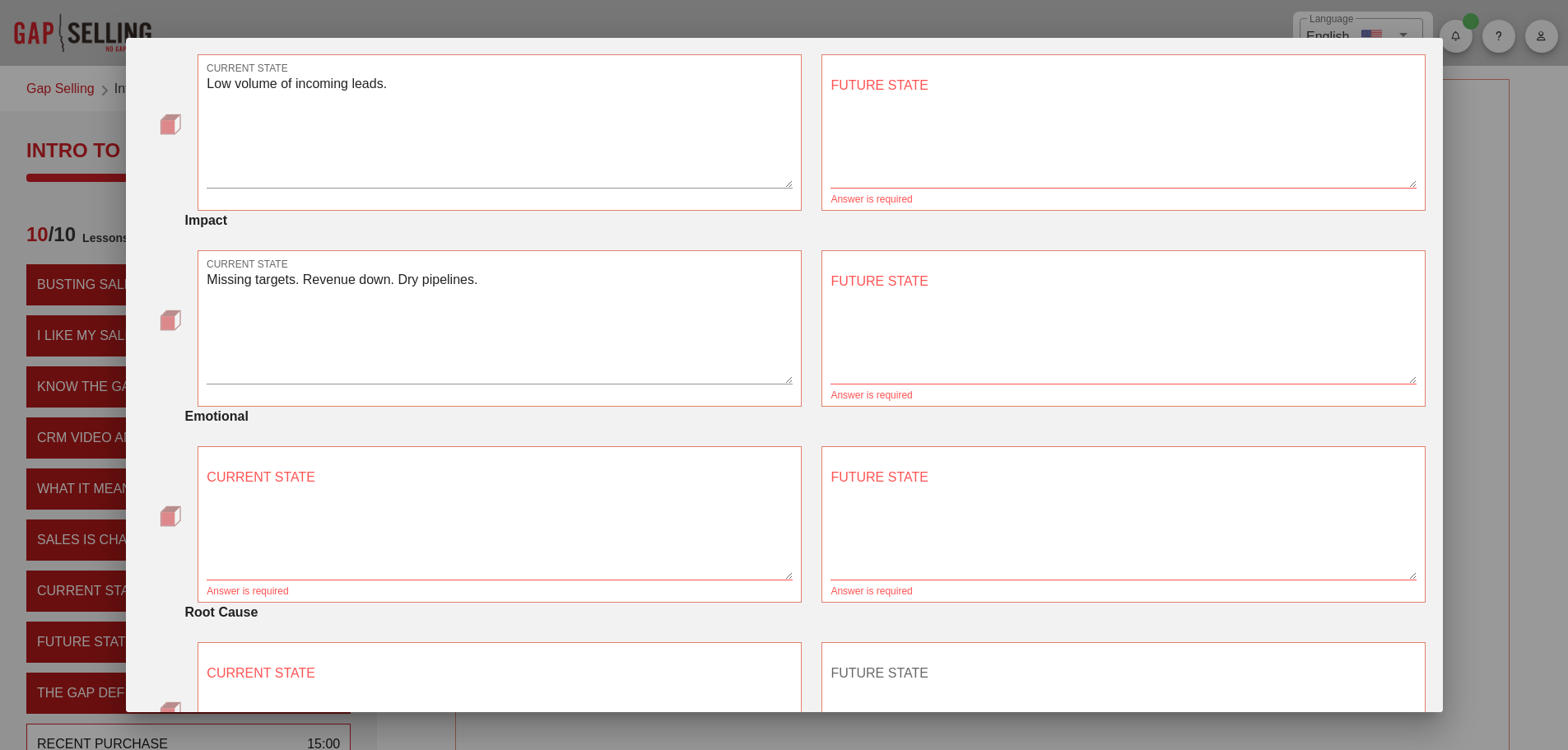
click at [475, 484] on textarea "CURRENT STATE" at bounding box center [500, 522] width 586 height 115
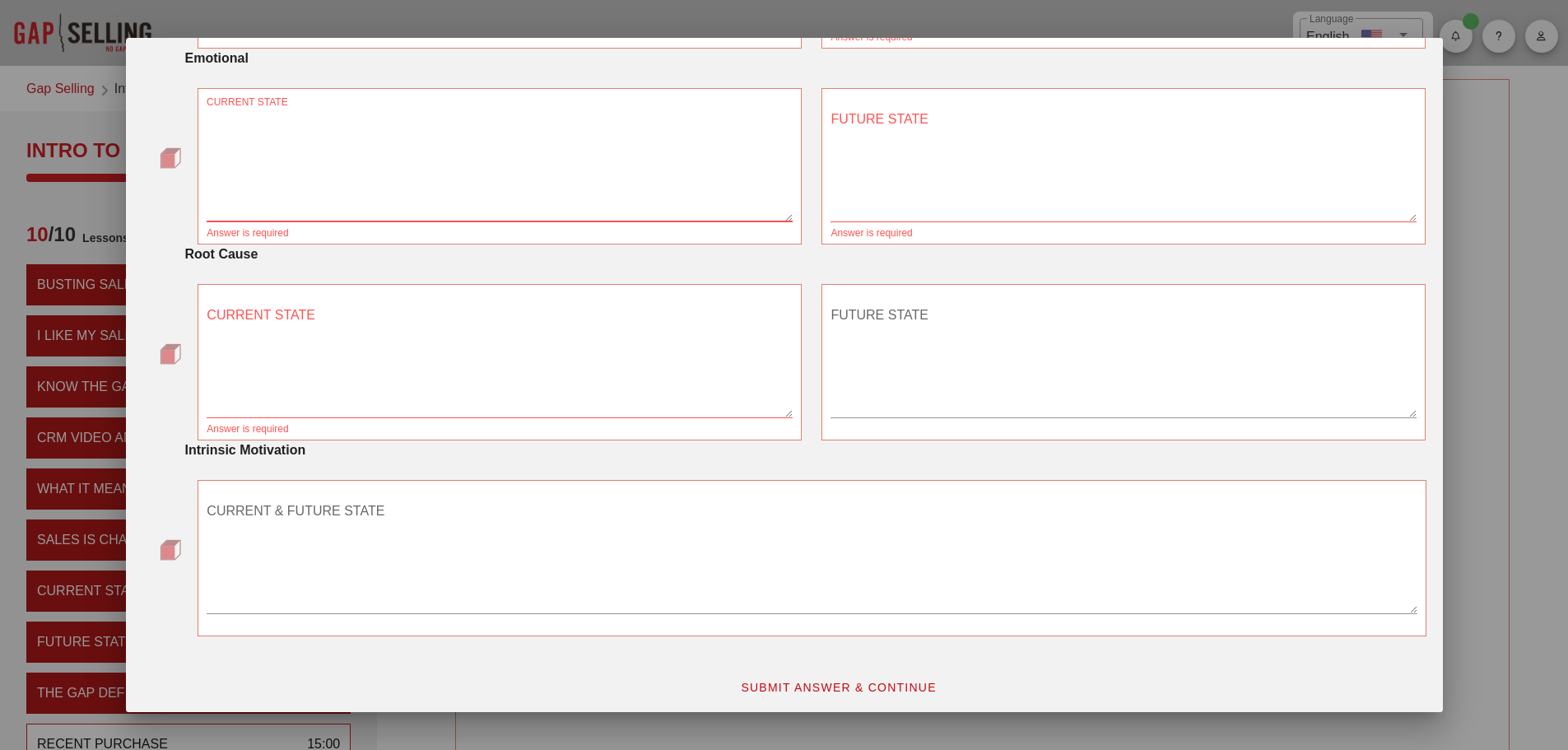
scroll to position [858, 0]
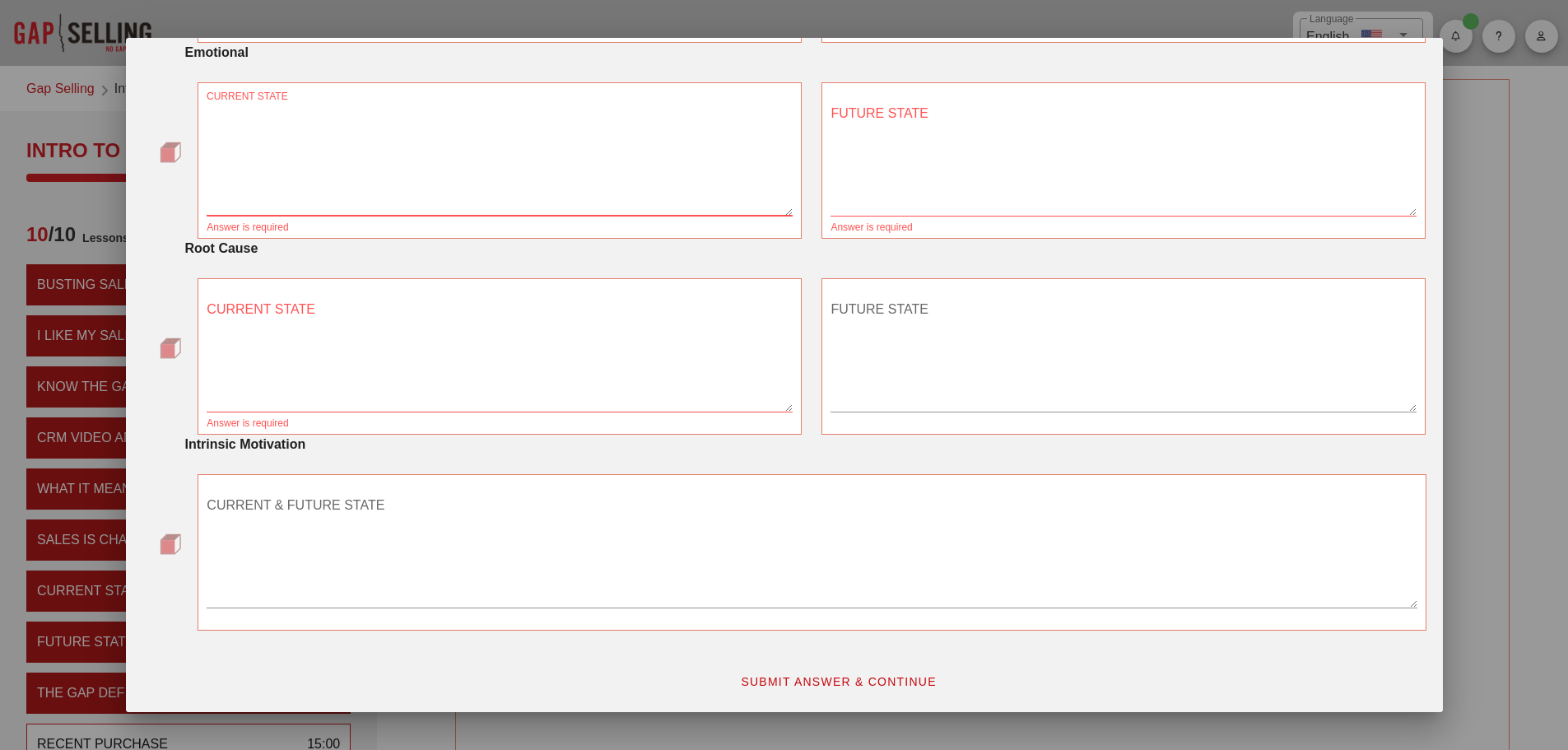
click at [549, 149] on textarea "CURRENT STATE" at bounding box center [500, 158] width 586 height 115
type textarea "Frustrated, nervous"
click at [434, 356] on textarea "CURRENT STATE" at bounding box center [500, 354] width 586 height 115
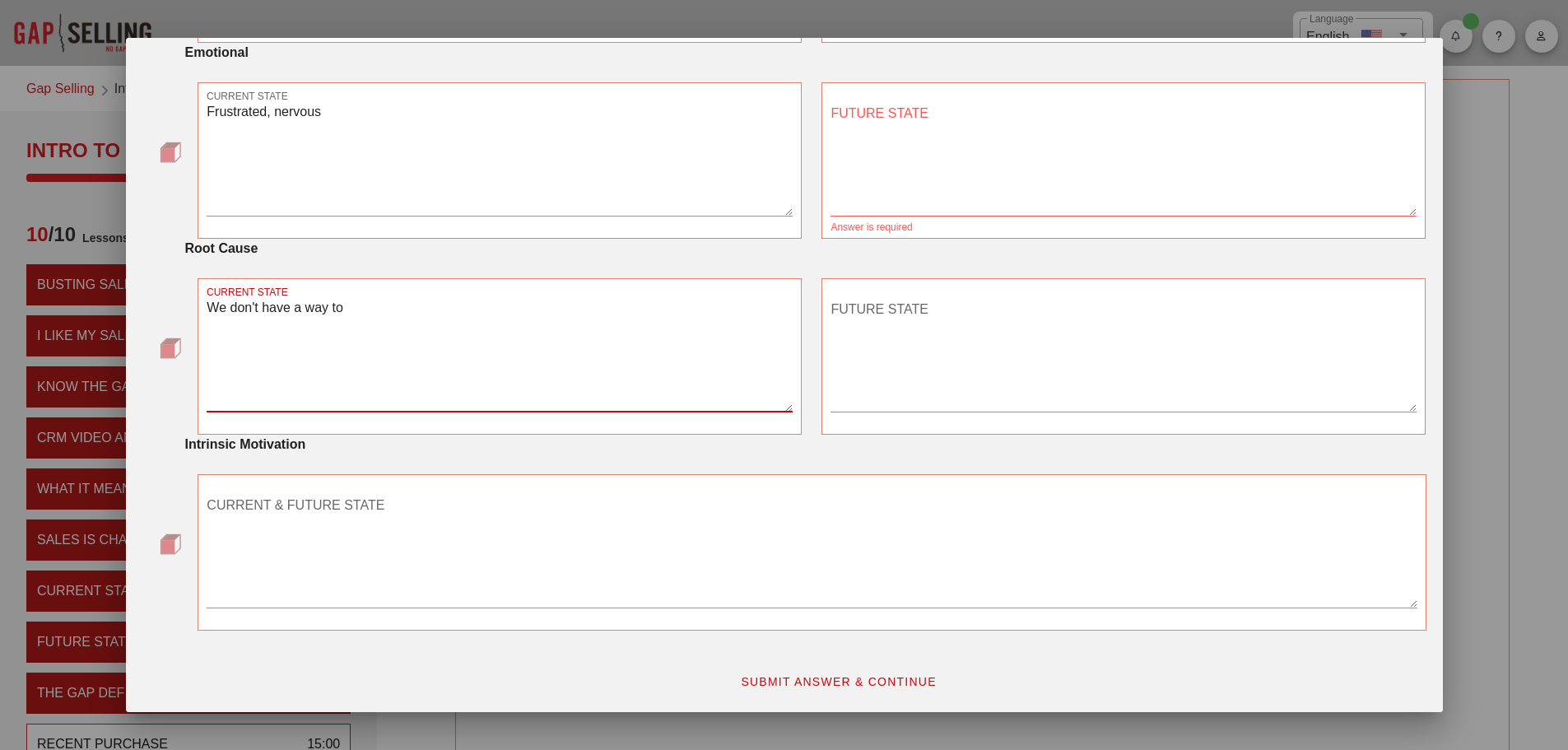
type textarea "We don't have a way to"
type textarea "n"
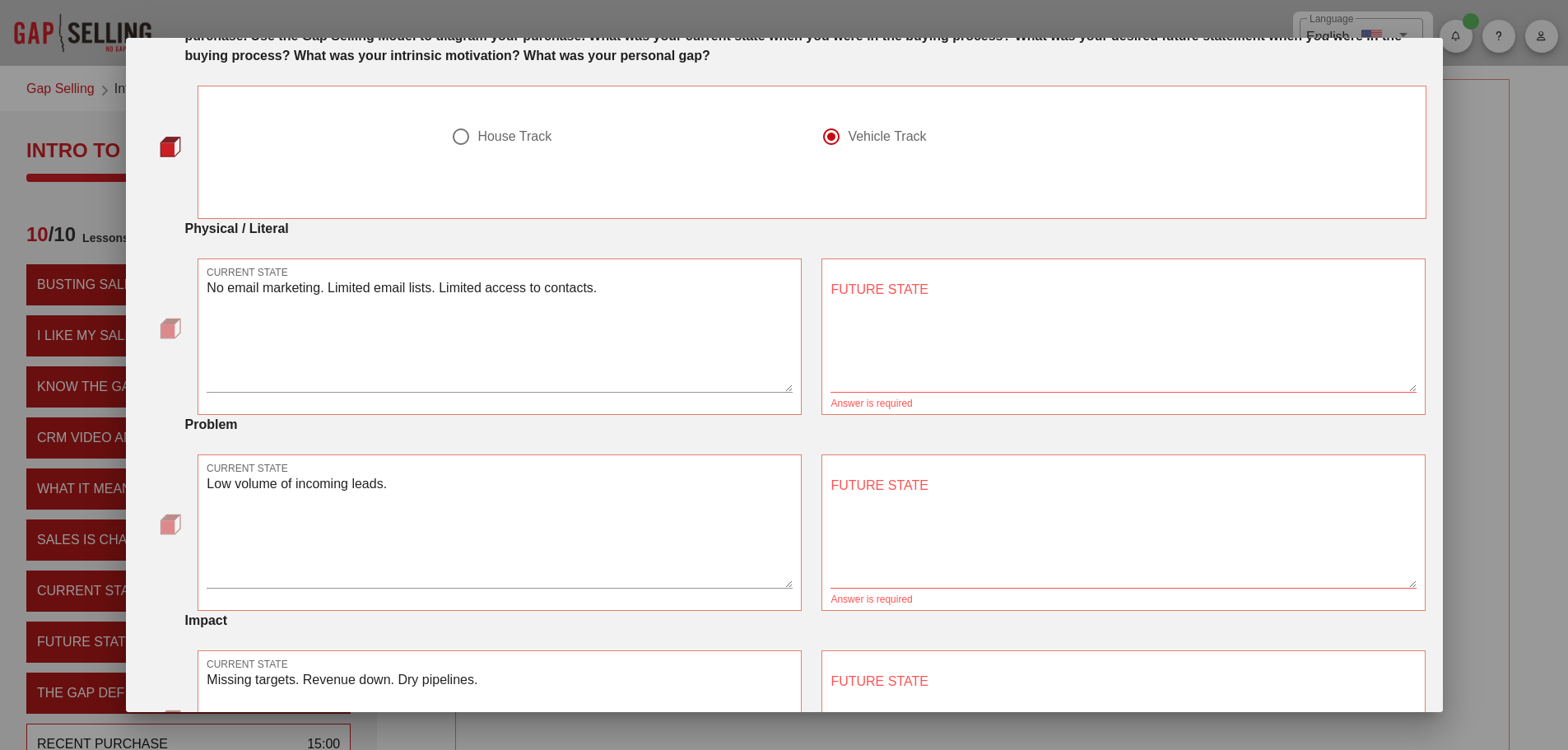
scroll to position [0, 0]
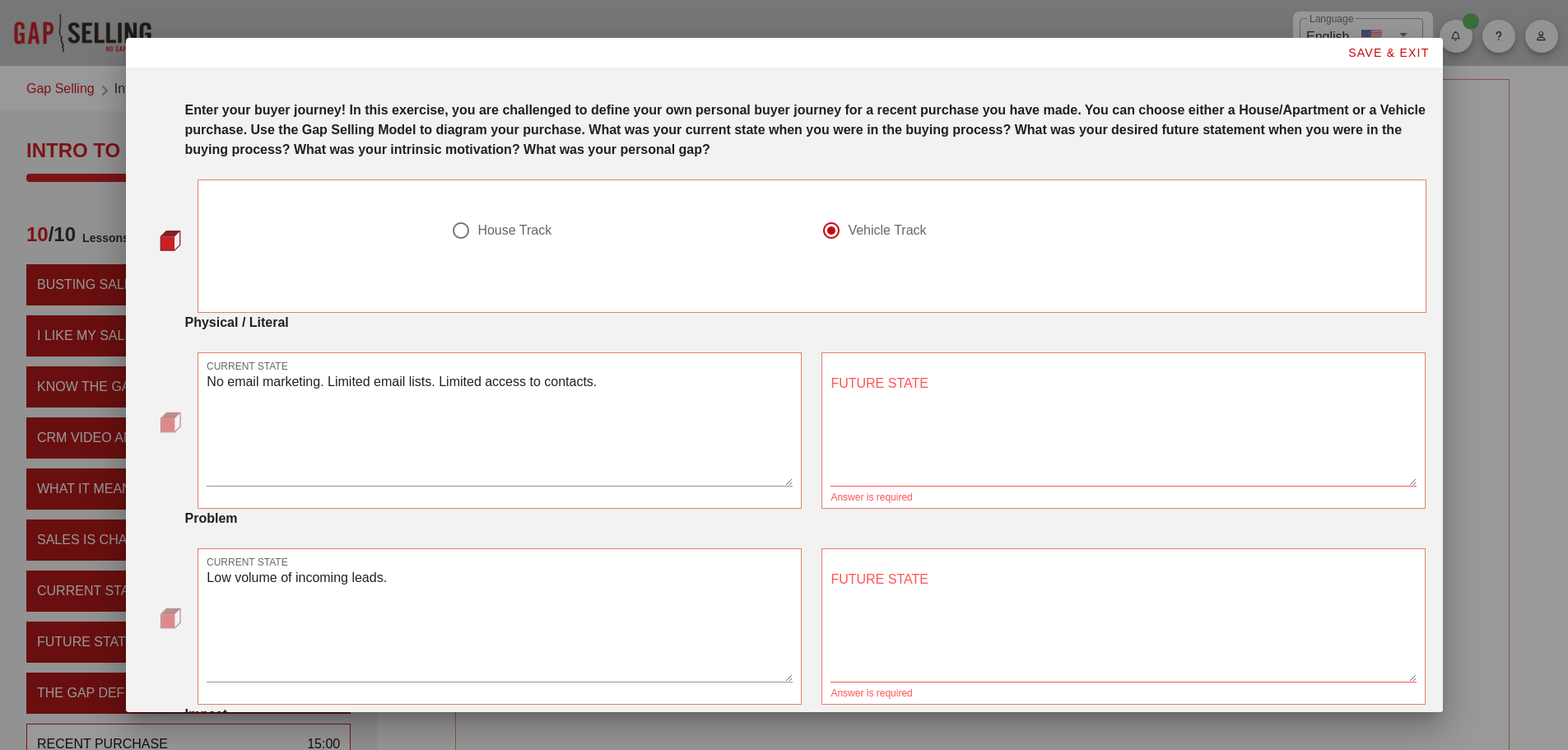
type textarea "No marketing engine"
click at [845, 338] on div "Physical / Literal CURRENT STATE No email marketing. Limited email lists. Limit…" at bounding box center [784, 410] width 1284 height 196
click at [929, 432] on textarea "FUTURE STATE" at bounding box center [1124, 428] width 586 height 115
click at [924, 412] on textarea "FUTURE STATE" at bounding box center [1124, 428] width 586 height 115
click at [891, 438] on textarea "FUTURE STATE" at bounding box center [1124, 428] width 586 height 115
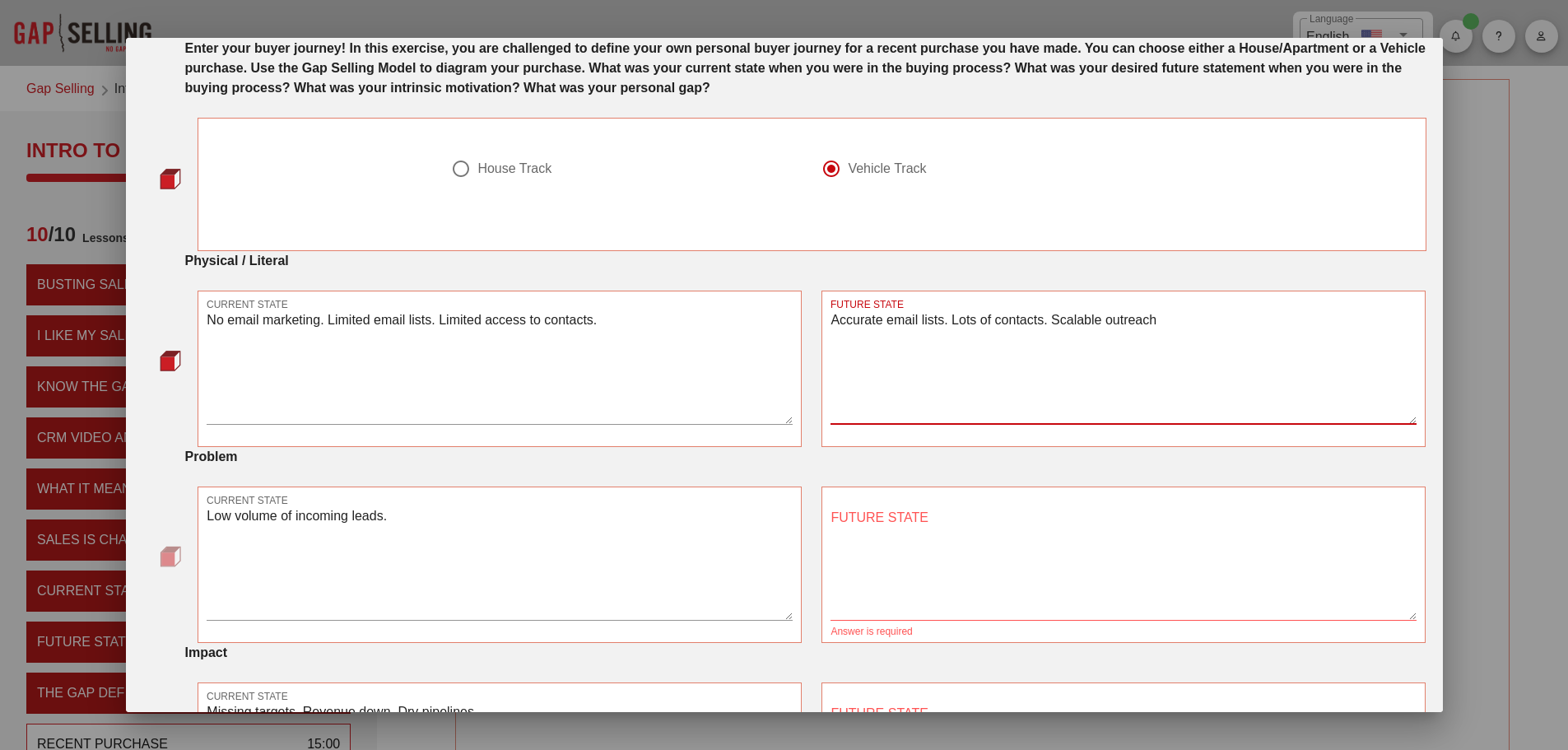
scroll to position [165, 0]
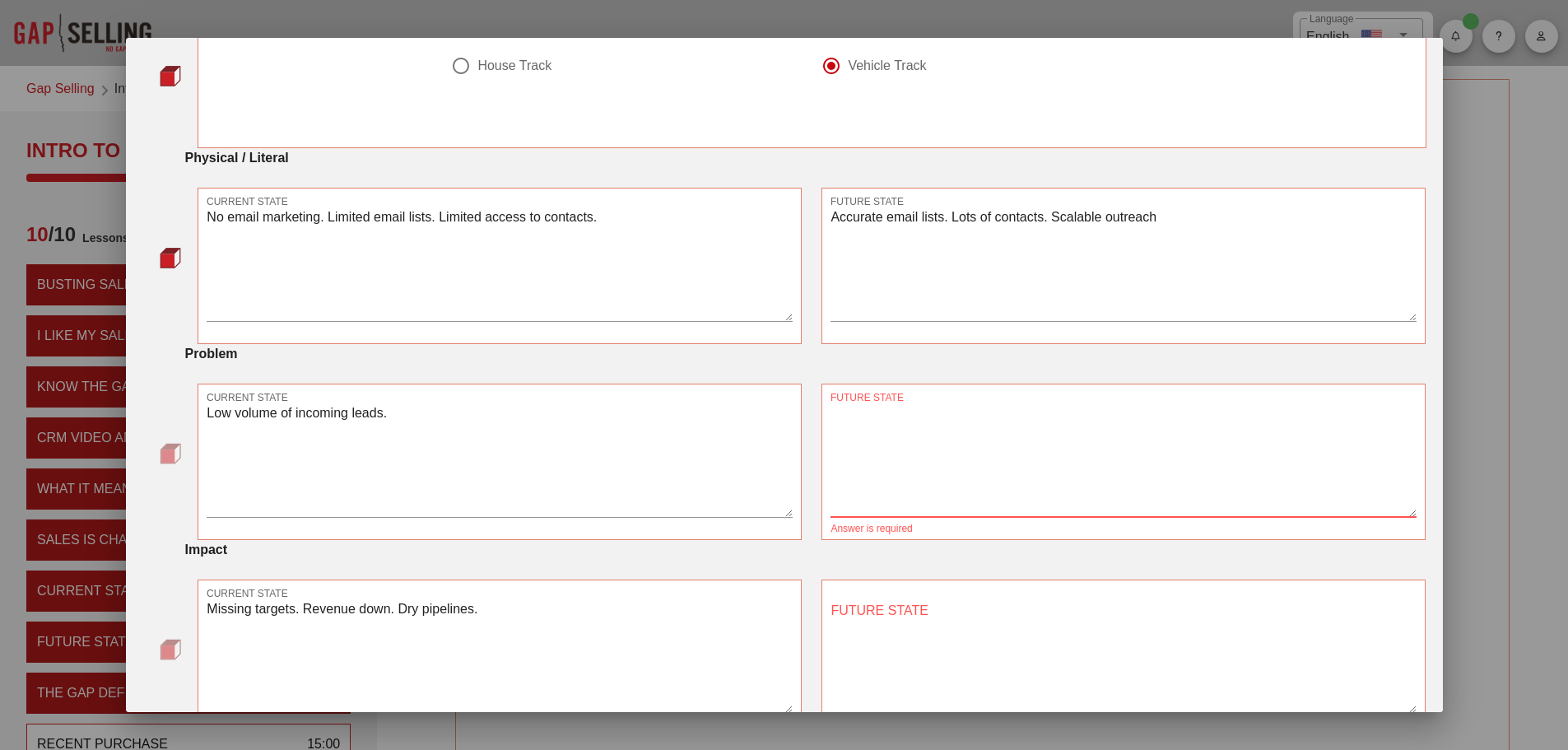
click at [1032, 451] on textarea "FUTURE STATE" at bounding box center [1124, 459] width 586 height 115
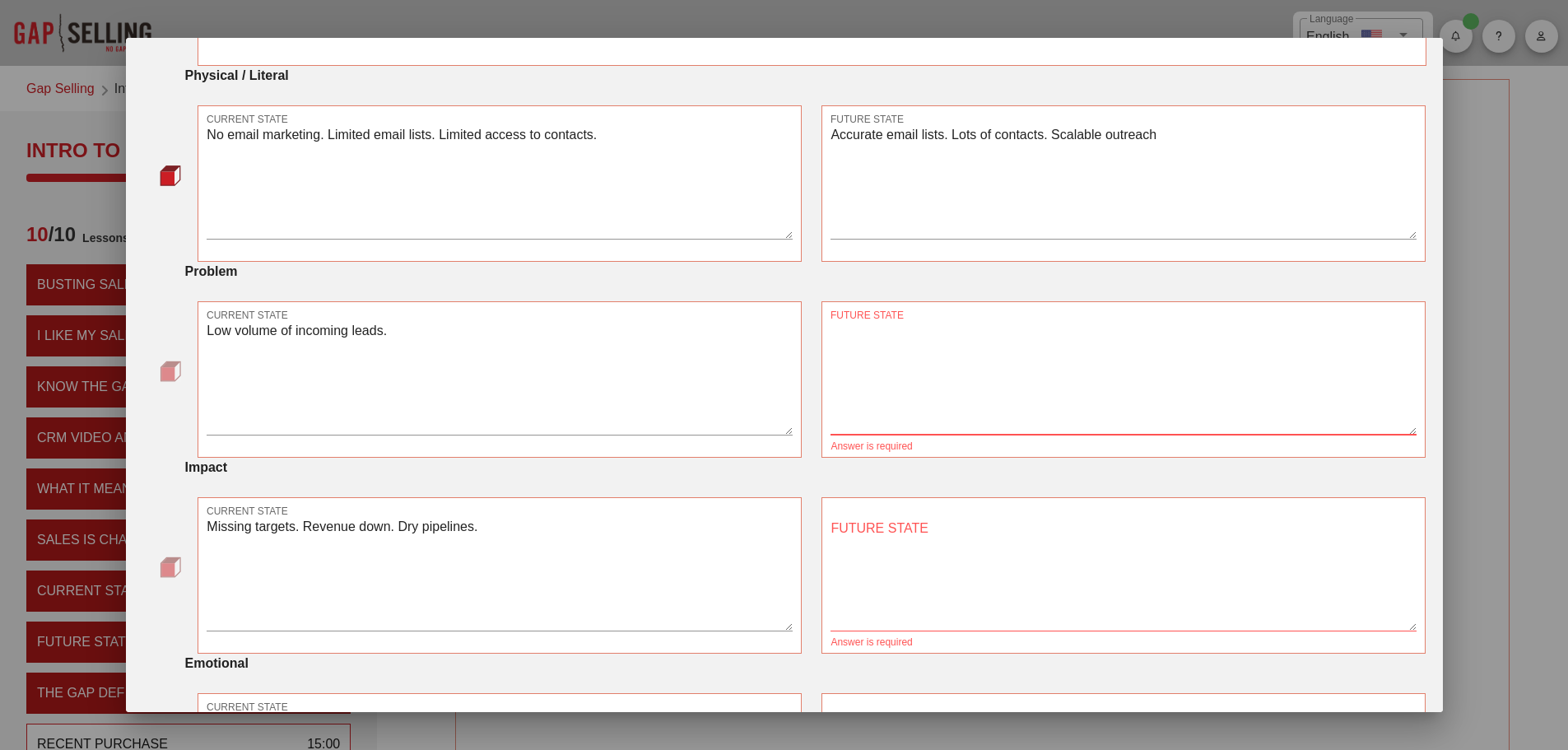
click at [971, 367] on textarea "FUTURE STATE" at bounding box center [1124, 377] width 586 height 115
click at [382, 372] on textarea "Low volume of incoming leads." at bounding box center [500, 377] width 586 height 115
click at [405, 345] on textarea "Low volume of incoming leads." at bounding box center [500, 377] width 586 height 115
click at [317, 325] on textarea "Low volume of incoming leads." at bounding box center [500, 377] width 586 height 115
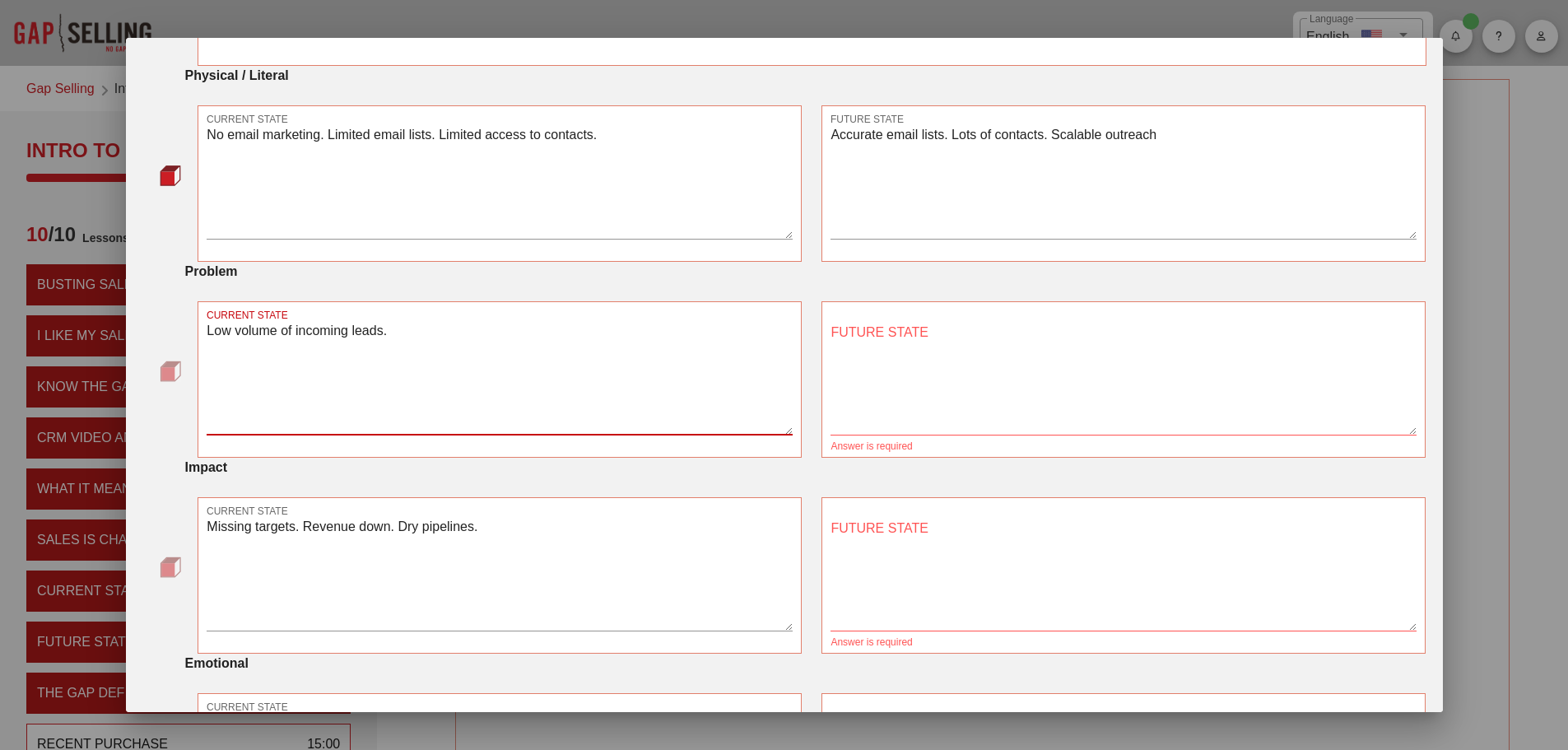
click at [317, 325] on textarea "Low volume of incoming leads." at bounding box center [500, 377] width 586 height 115
click at [925, 391] on textarea "FUTURE STATE" at bounding box center [1124, 377] width 586 height 115
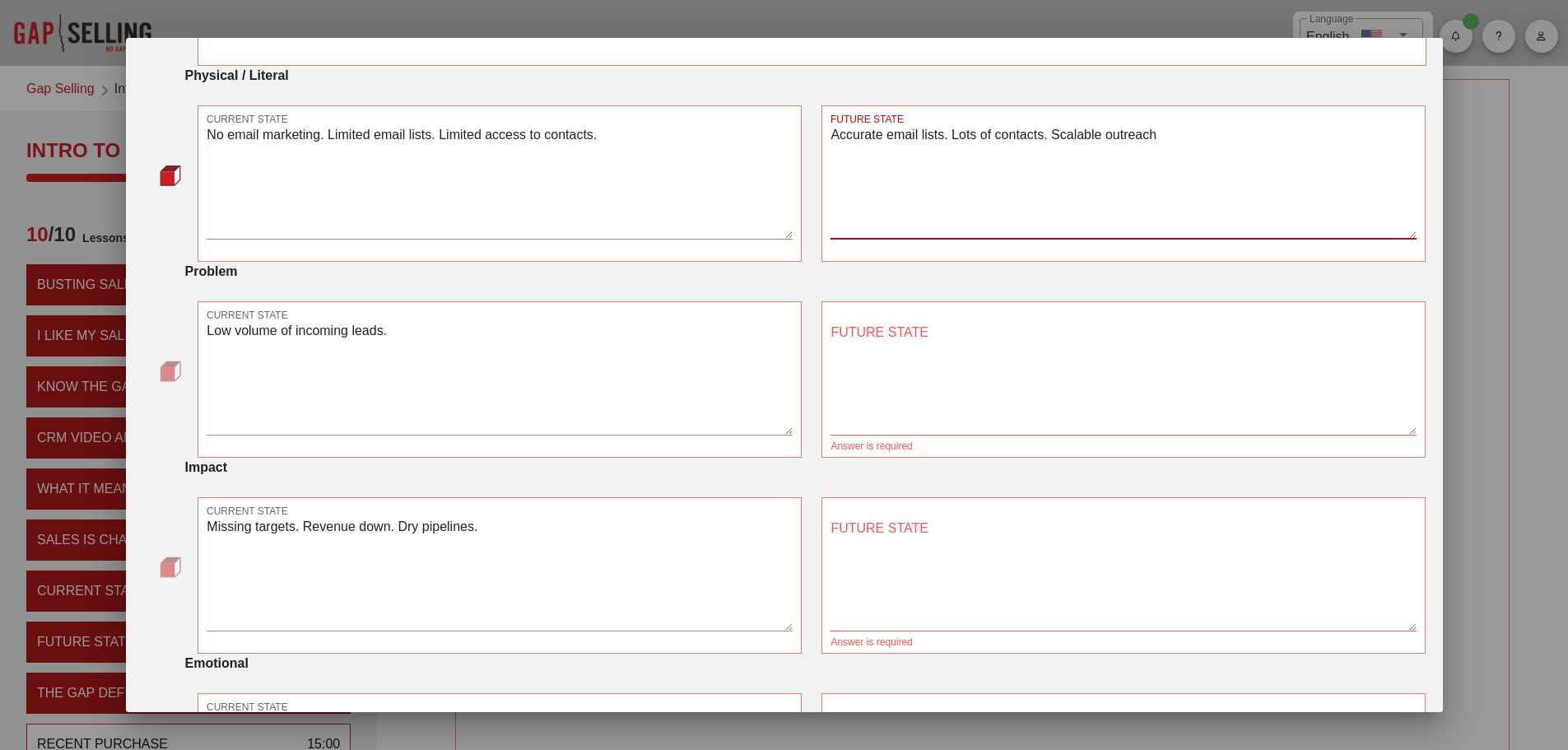
click at [1057, 149] on textarea "Accurate email lists. Lots of contacts. Scalable outreach" at bounding box center [1124, 181] width 586 height 115
click at [1166, 148] on textarea "Accurate email lists. Lots of contacts. Scalable outreach" at bounding box center [1124, 181] width 586 height 115
drag, startPoint x: 1175, startPoint y: 146, endPoint x: 1045, endPoint y: 142, distance: 130.1
click at [1045, 142] on textarea "Accurate email lists. Lots of contacts. Scalable outreach" at bounding box center [1124, 181] width 586 height 115
type textarea "Accurate email lists. Lots of contacts."
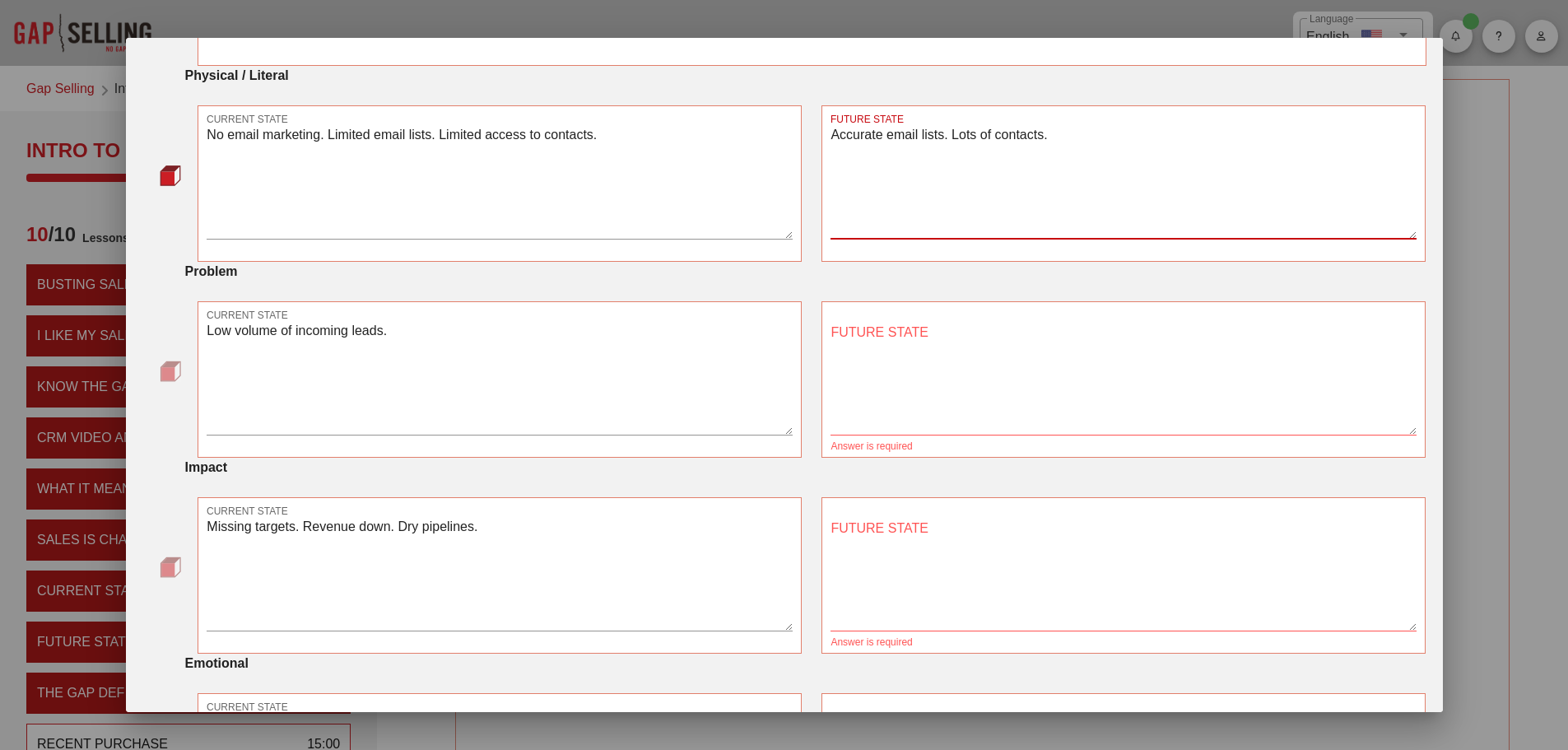
click at [1044, 352] on textarea "FUTURE STATE" at bounding box center [1124, 377] width 586 height 115
paste textarea "Scalable outreach"
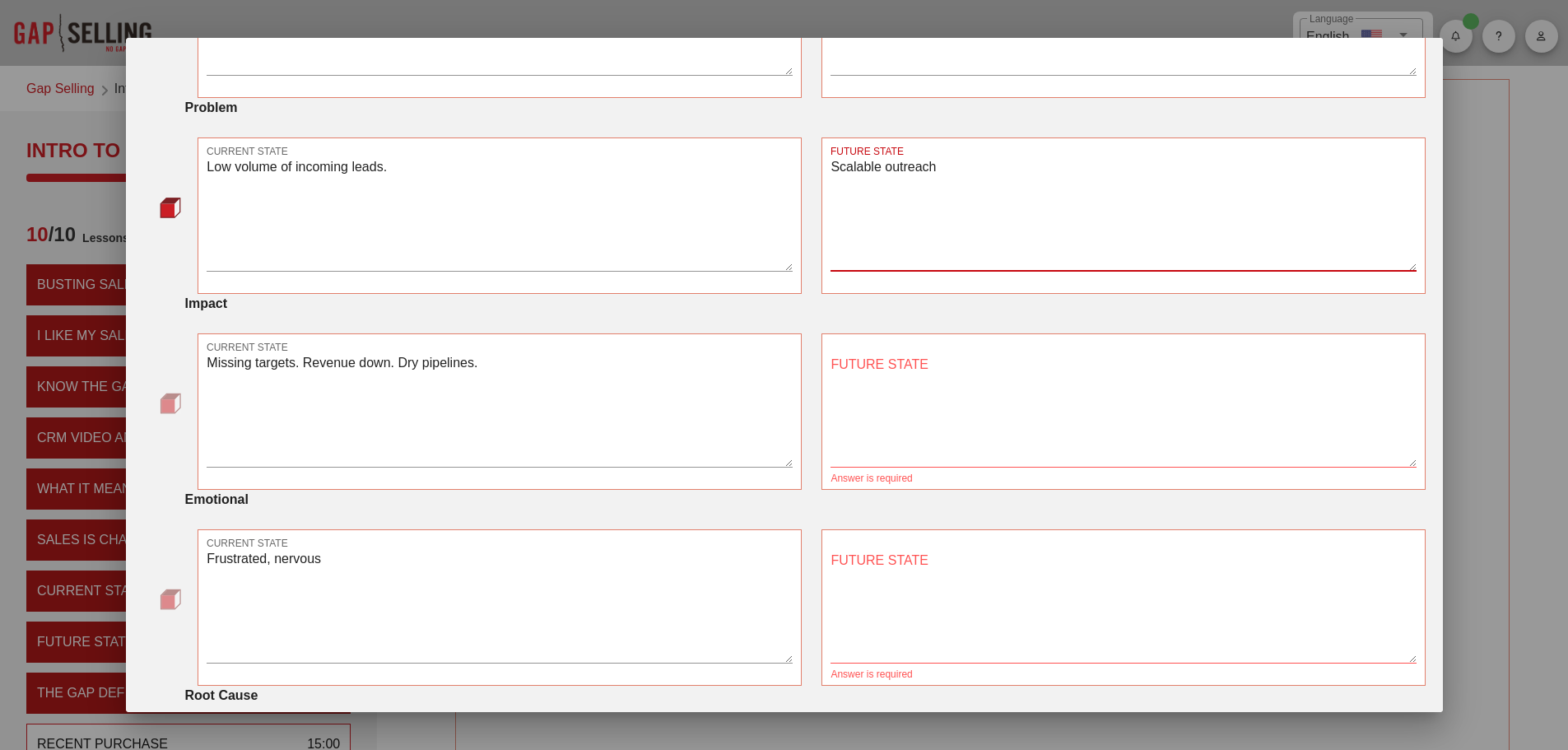
scroll to position [412, 0]
type textarea "Scalable outreach"
click at [993, 388] on textarea "FUTURE STATE" at bounding box center [1124, 408] width 586 height 115
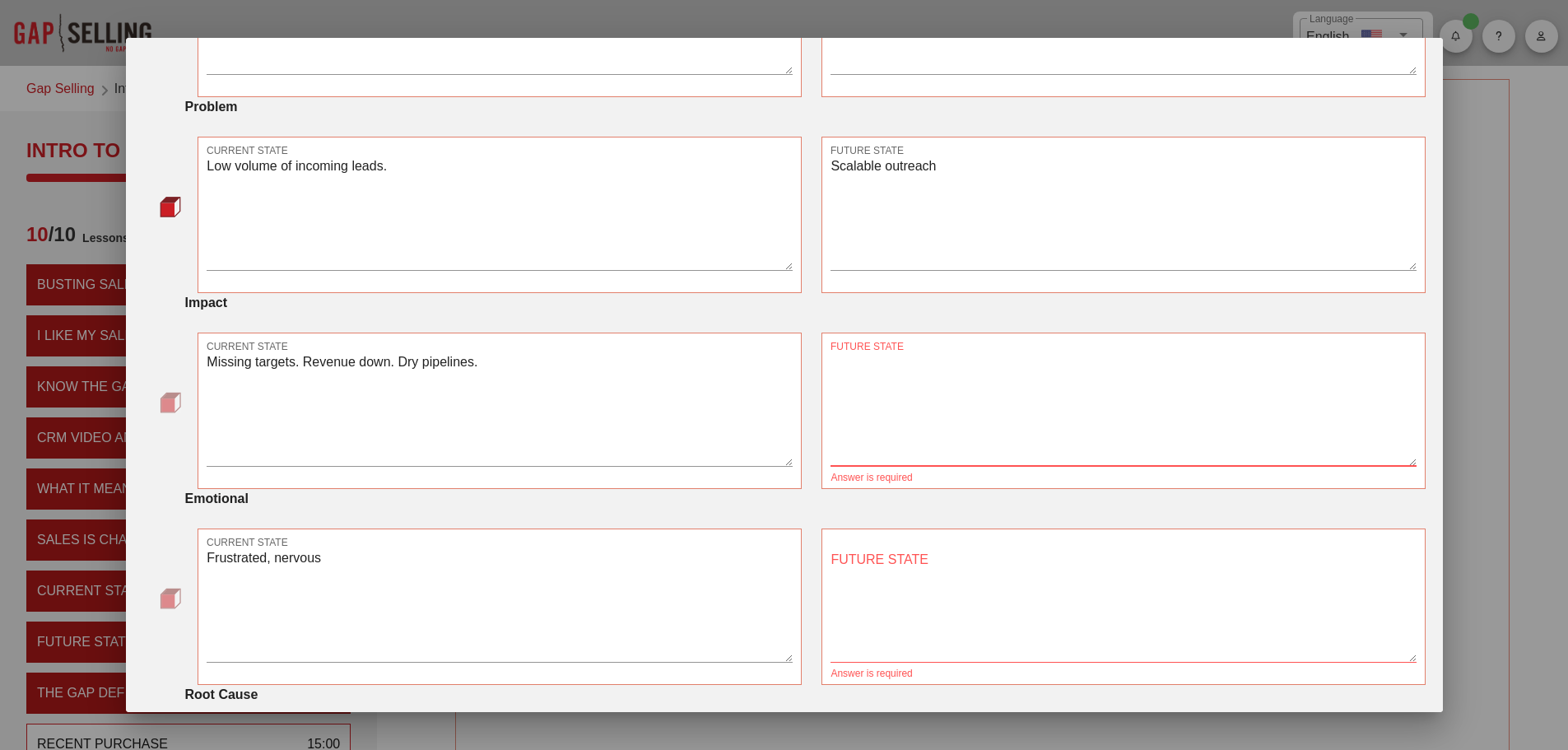
click at [946, 386] on textarea "FUTURE STATE" at bounding box center [1124, 408] width 586 height 115
type textarea "More incoming leads, higher quota attainment, more revenue, healthier pipeline"
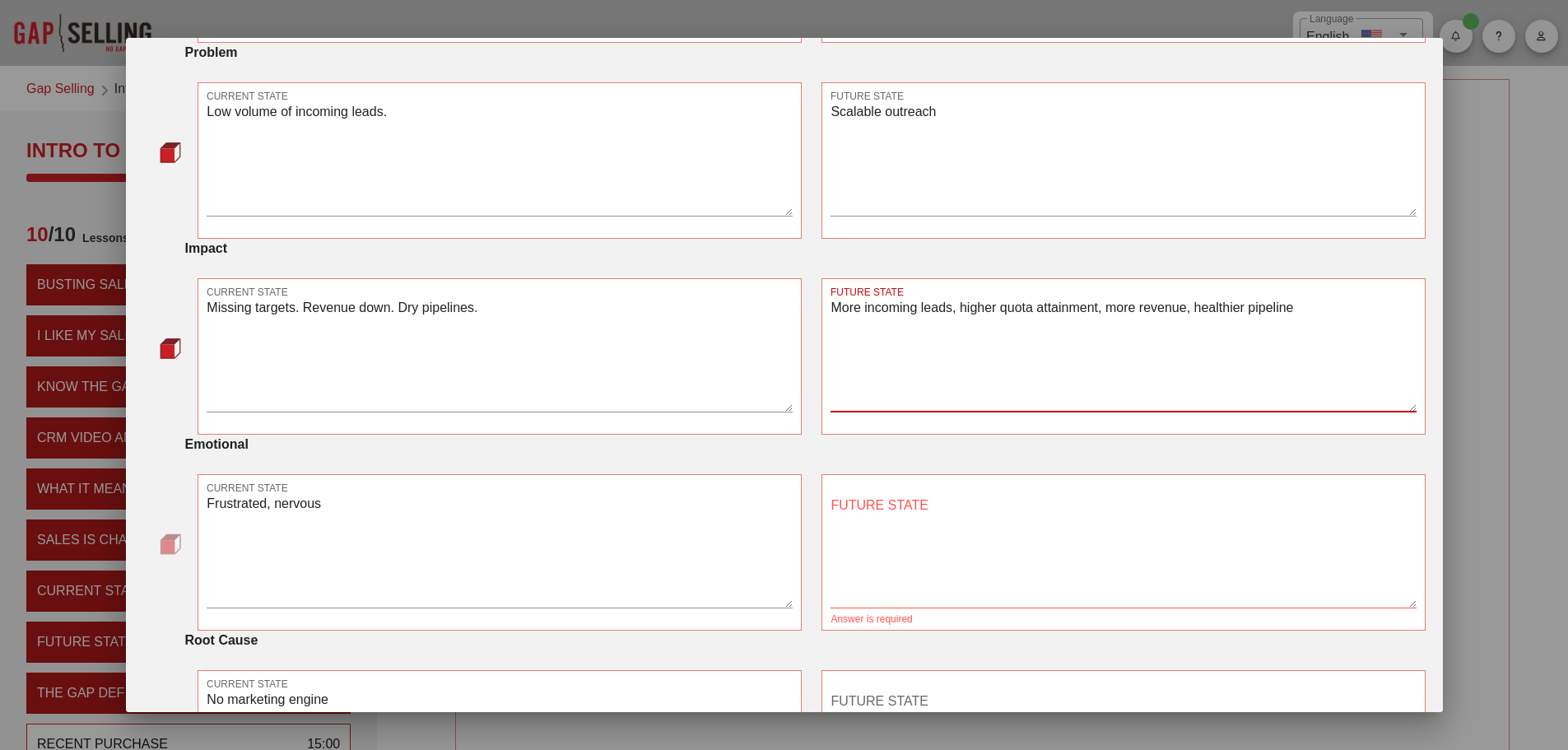
scroll to position [494, 0]
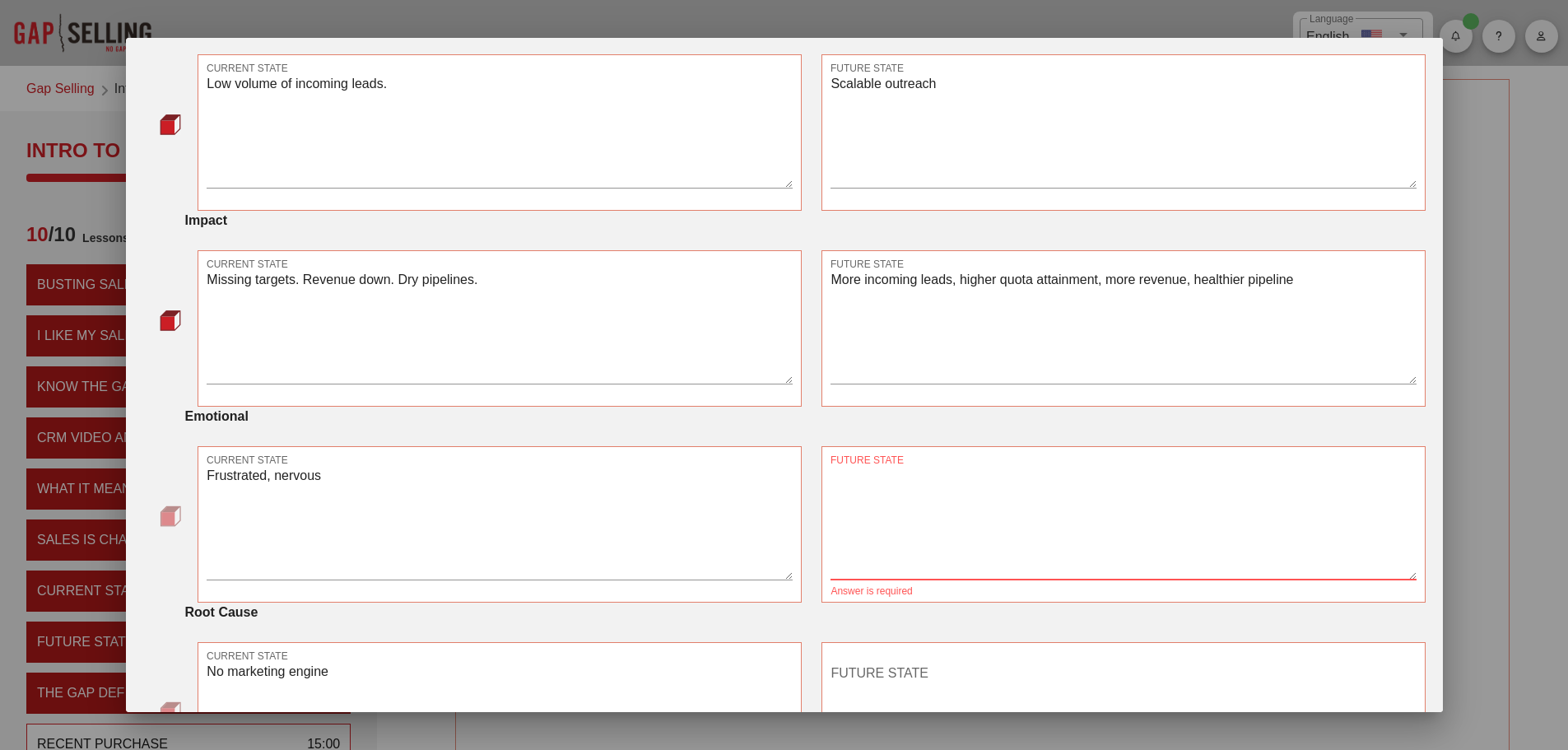
click at [963, 523] on textarea "FUTURE STATE" at bounding box center [1124, 522] width 586 height 115
type textarea "H"
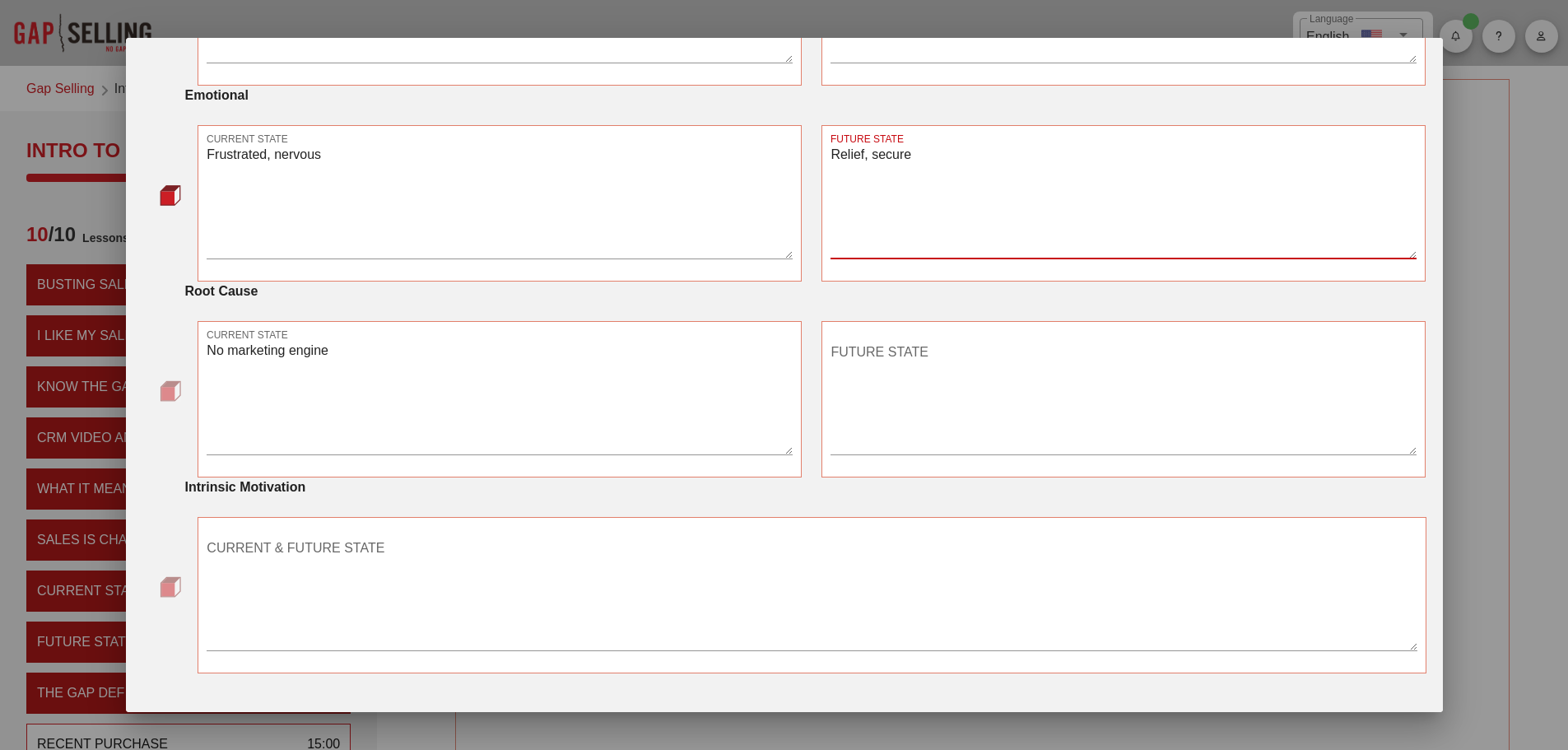
scroll to position [823, 0]
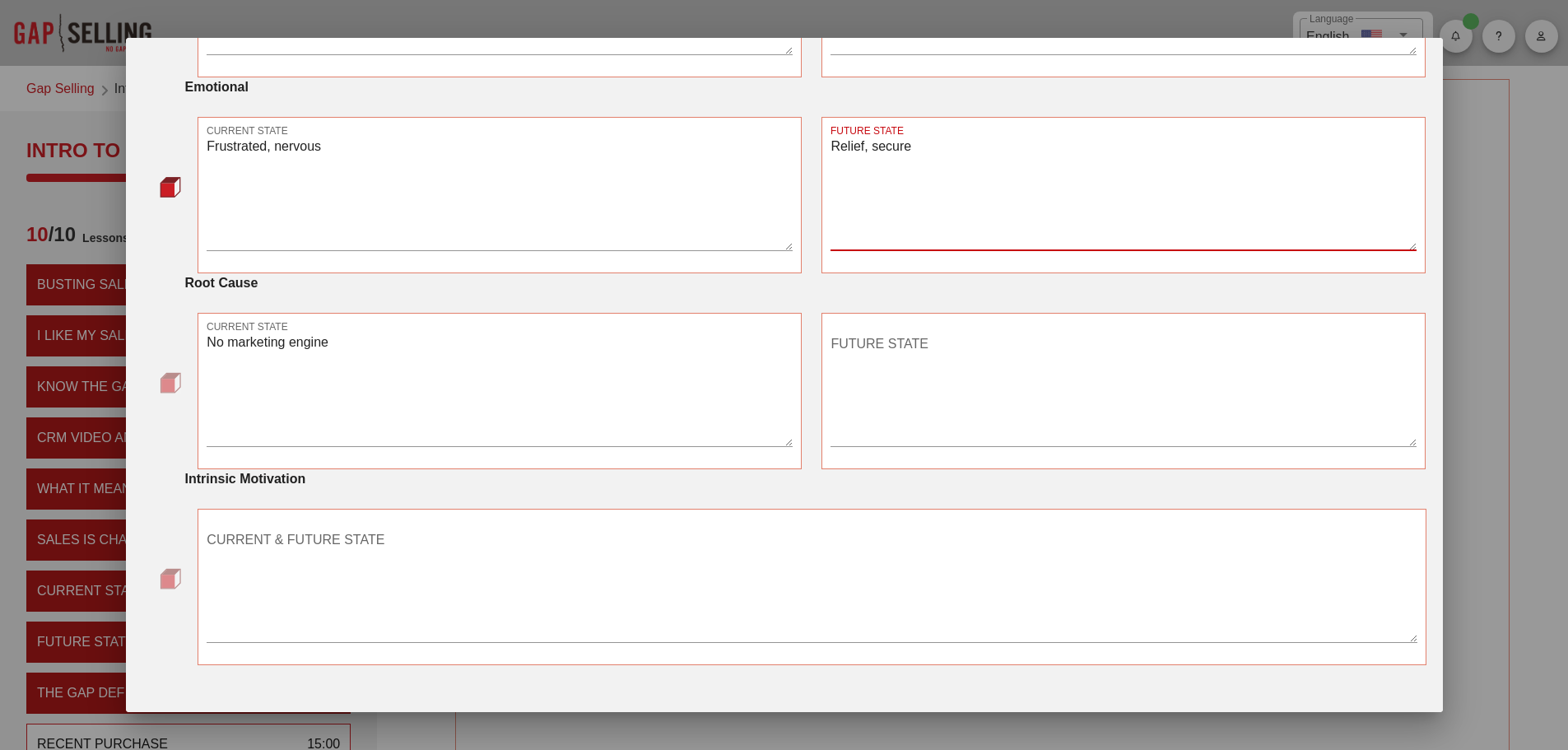
type textarea "Relief, secure"
click at [908, 383] on textarea "FUTURE STATE" at bounding box center [1124, 388] width 586 height 115
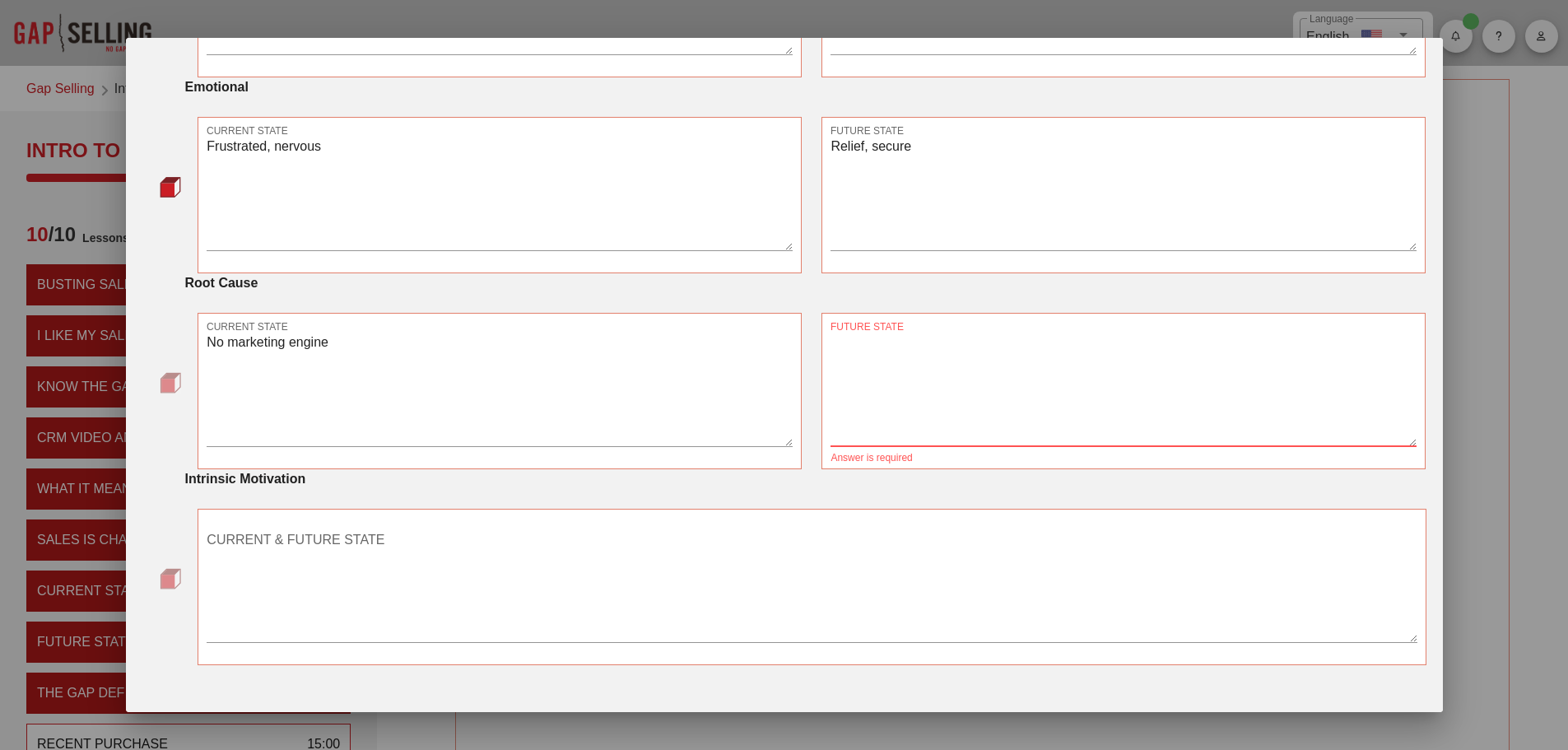
click at [955, 395] on textarea "FUTURE STATE" at bounding box center [1124, 388] width 586 height 115
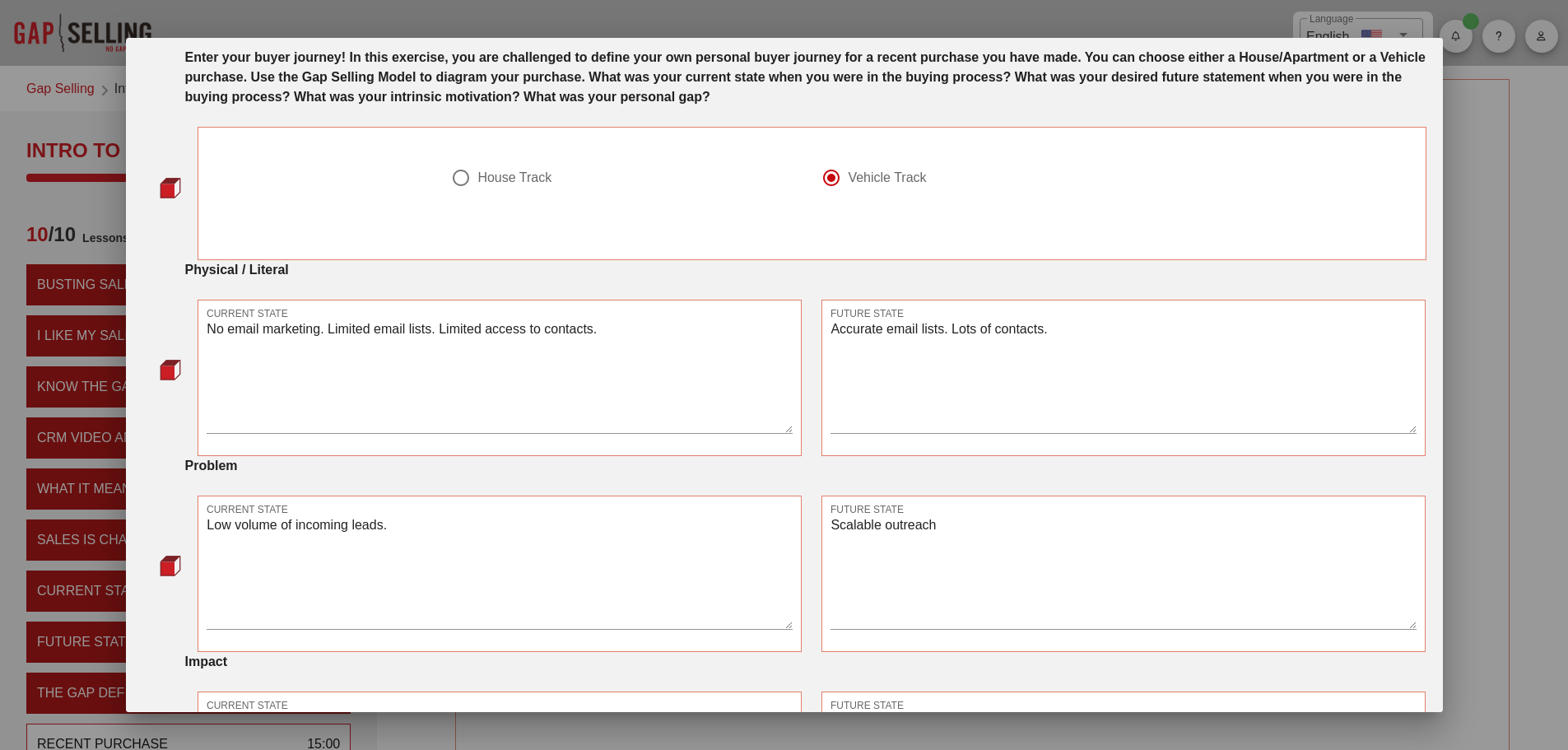
scroll to position [0, 0]
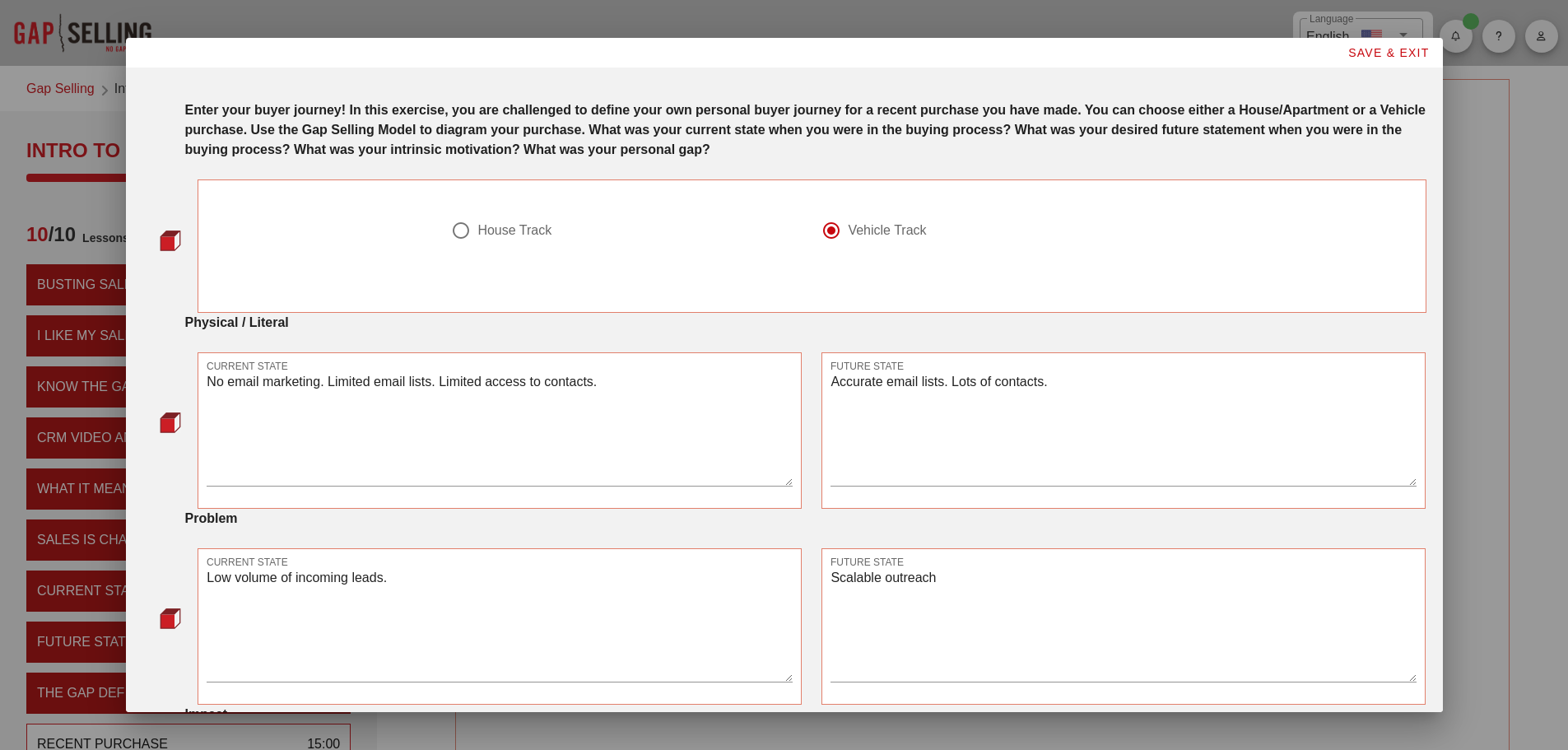
type textarea "Upskill and build the marketing engine"
click at [1347, 48] on span "SAVE & EXIT" at bounding box center [1388, 53] width 83 height 13
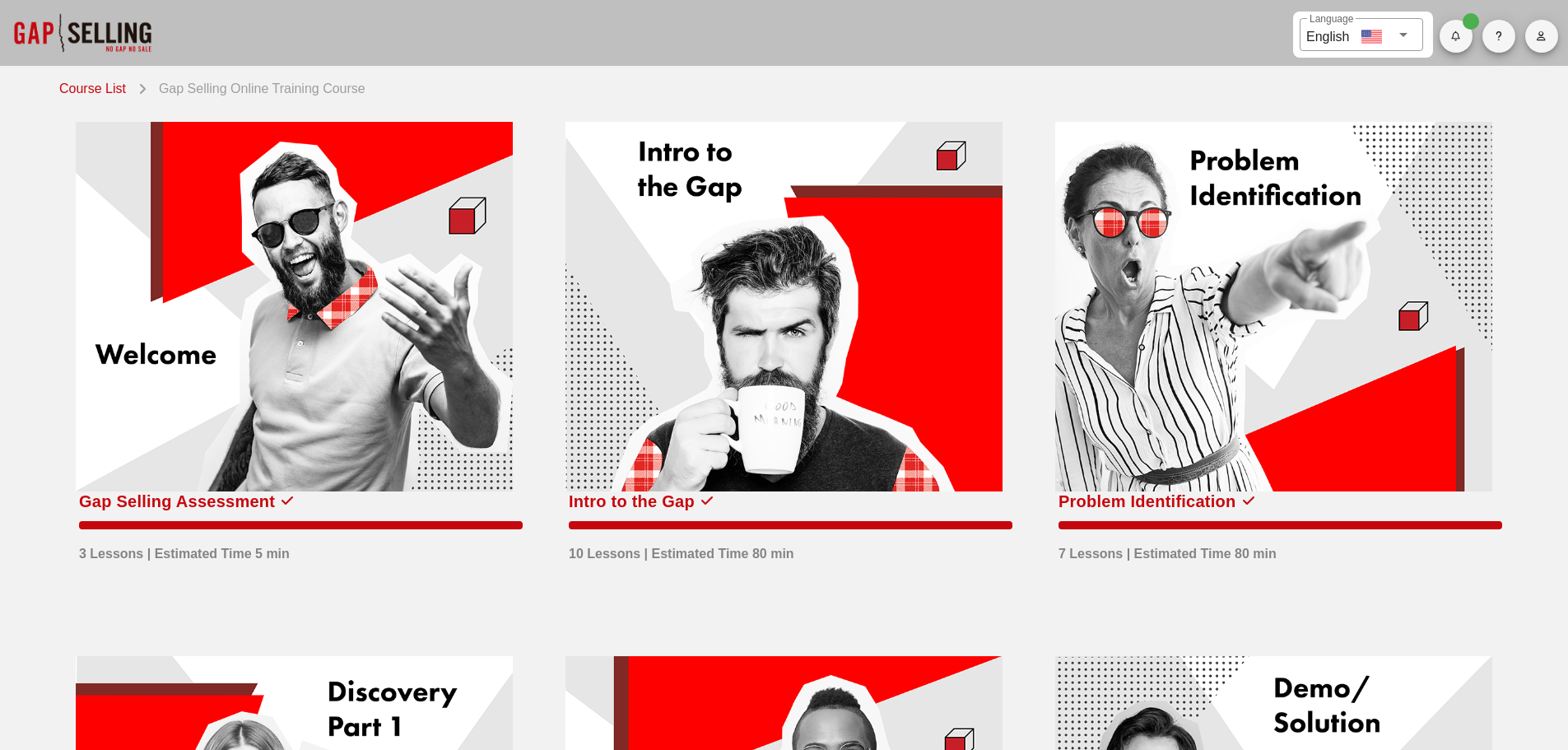
click at [1211, 324] on div at bounding box center [1273, 307] width 437 height 369
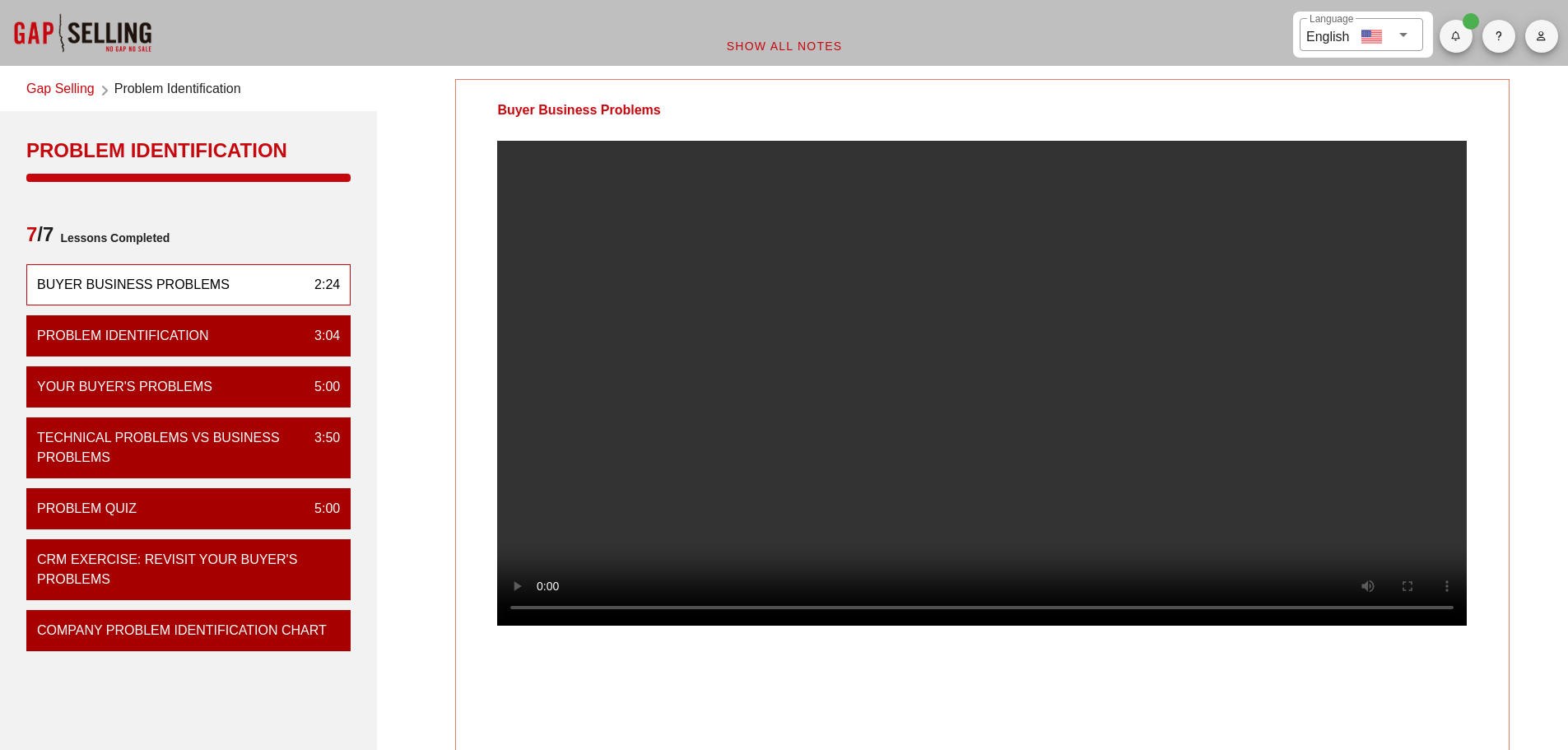
click at [1084, 358] on video at bounding box center [982, 383] width 970 height 484
click at [1025, 438] on video at bounding box center [982, 383] width 970 height 484
click at [1115, 439] on video at bounding box center [982, 383] width 970 height 484
click at [788, 538] on video at bounding box center [982, 383] width 970 height 484
click at [862, 291] on video at bounding box center [982, 383] width 970 height 484
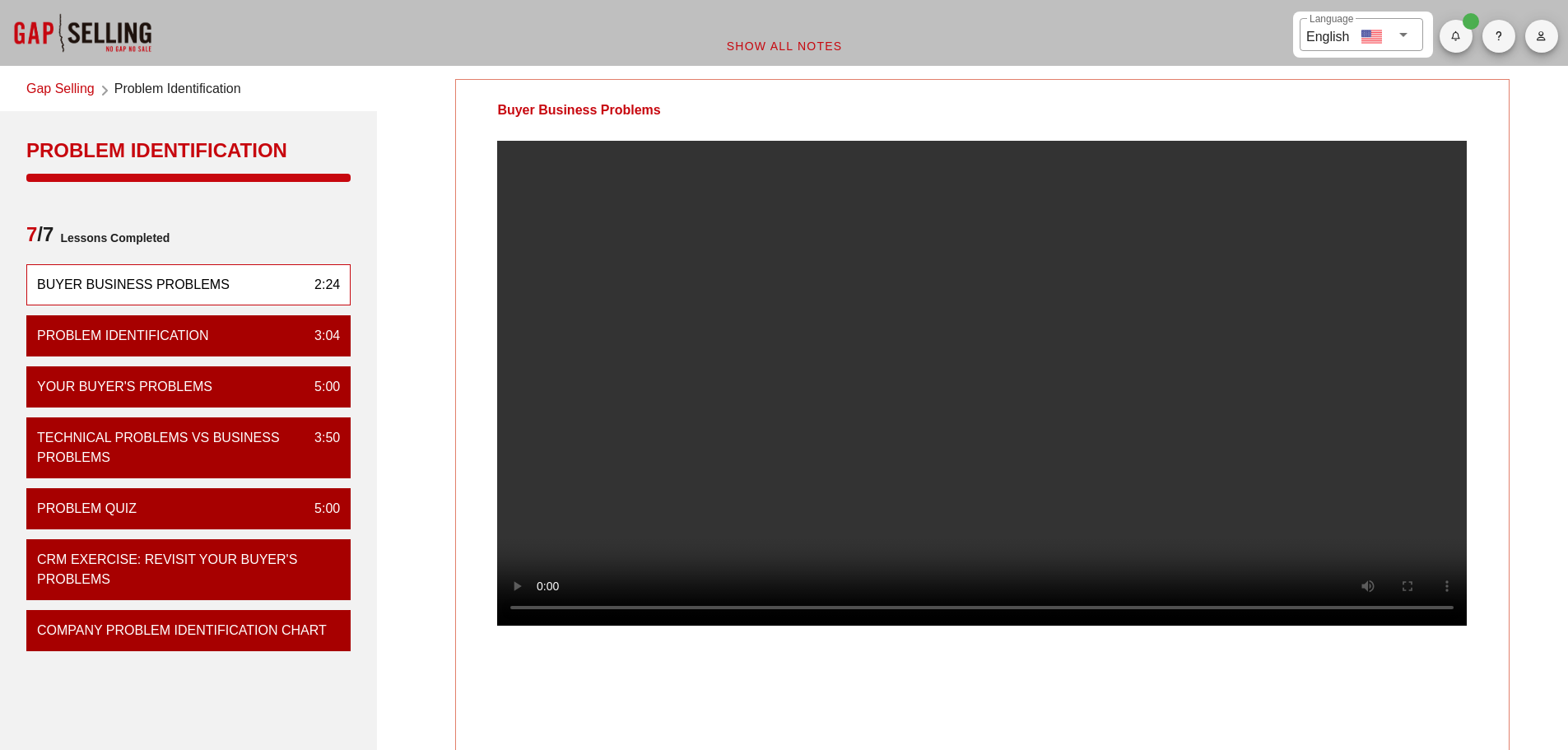
click at [773, 296] on video at bounding box center [982, 383] width 970 height 484
click at [995, 388] on video at bounding box center [982, 383] width 970 height 484
